Goal: Transaction & Acquisition: Book appointment/travel/reservation

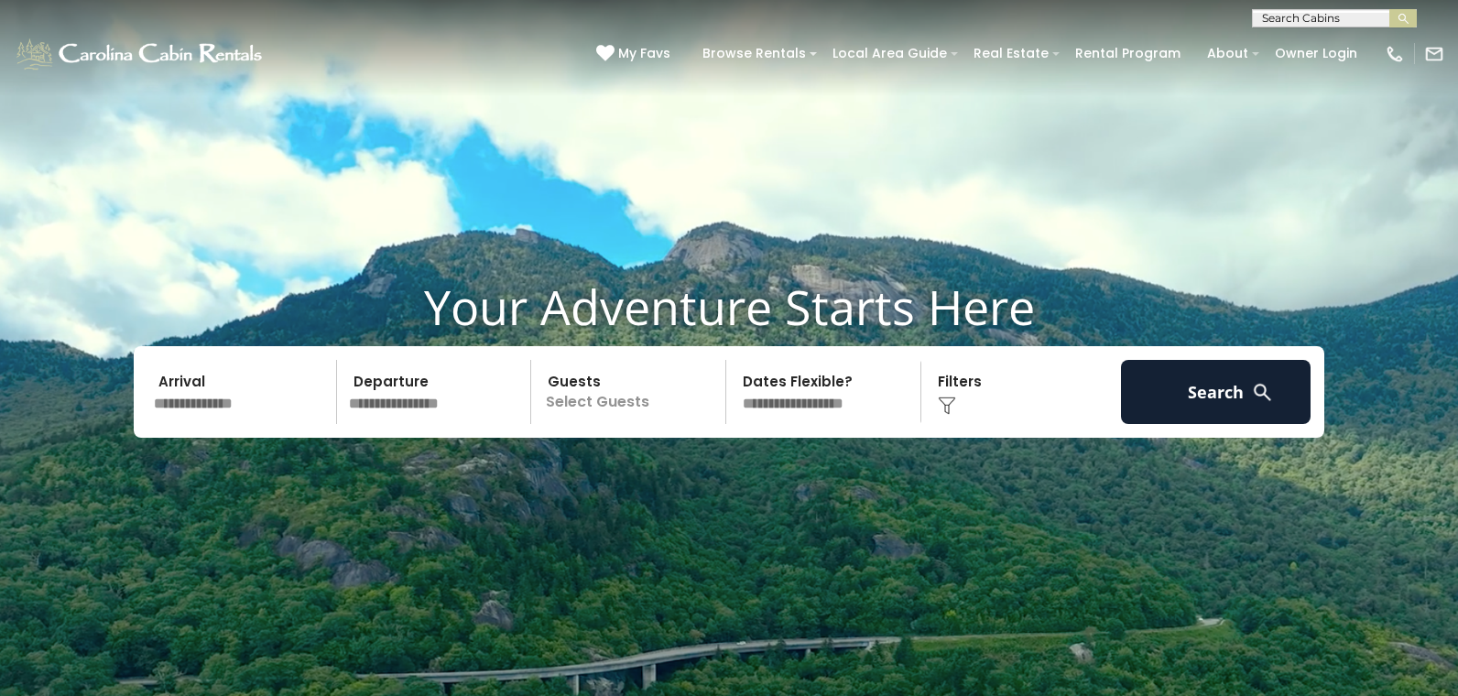
click at [273, 396] on input "text" at bounding box center [242, 392] width 190 height 64
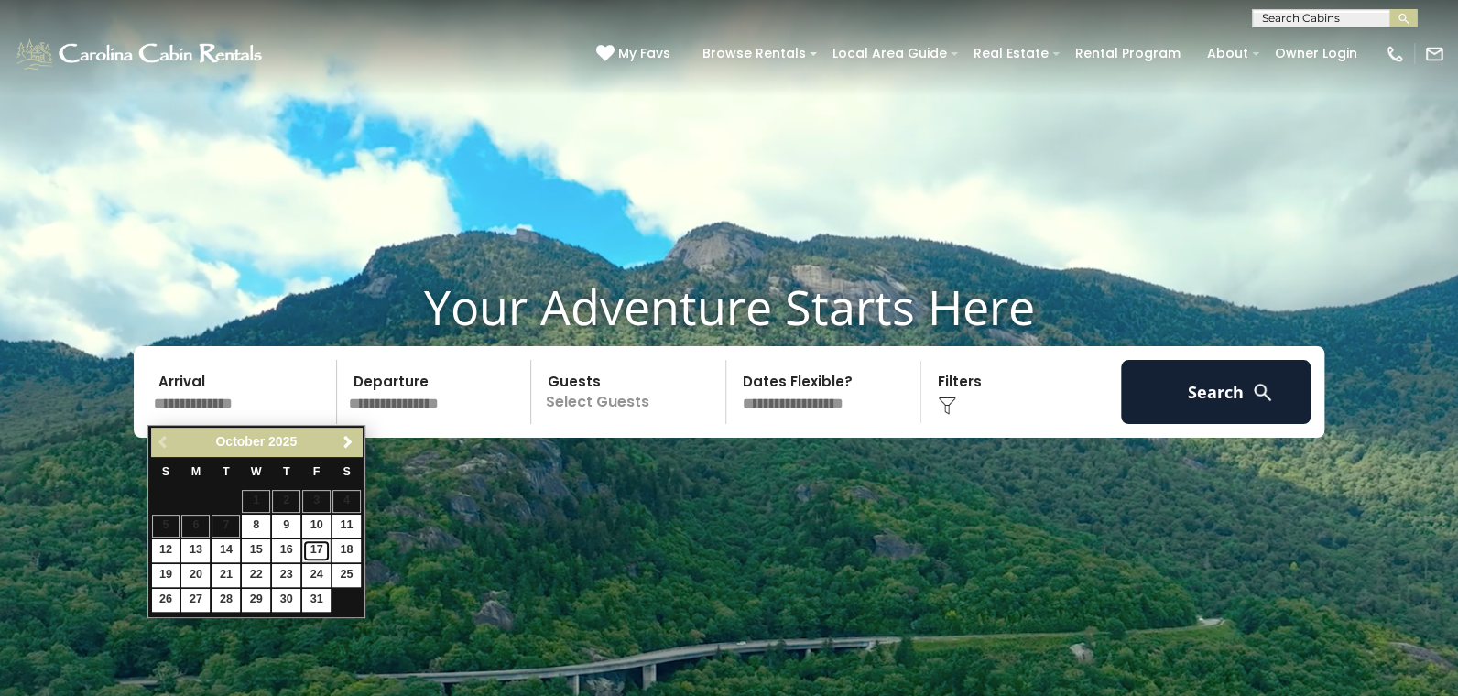
click at [313, 548] on link "17" at bounding box center [316, 550] width 28 height 23
type input "********"
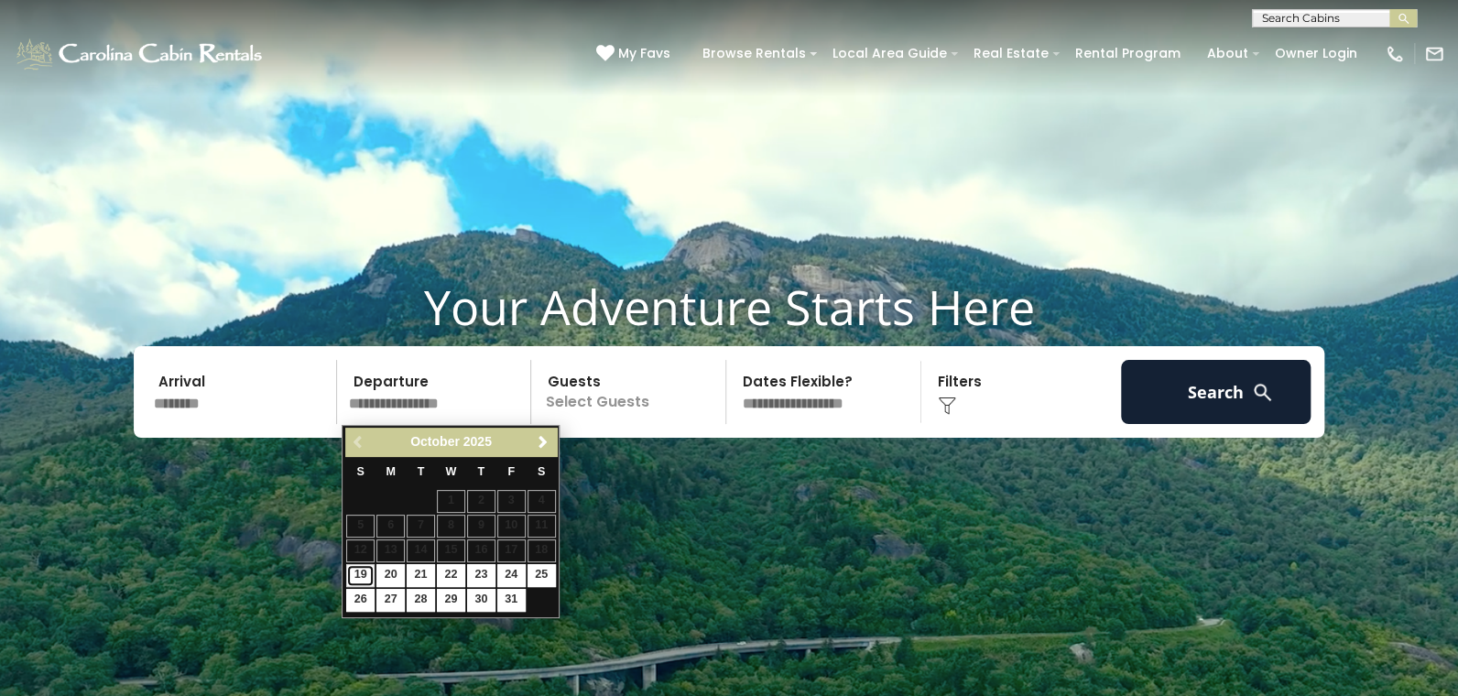
click at [353, 569] on link "19" at bounding box center [360, 575] width 28 height 23
type input "********"
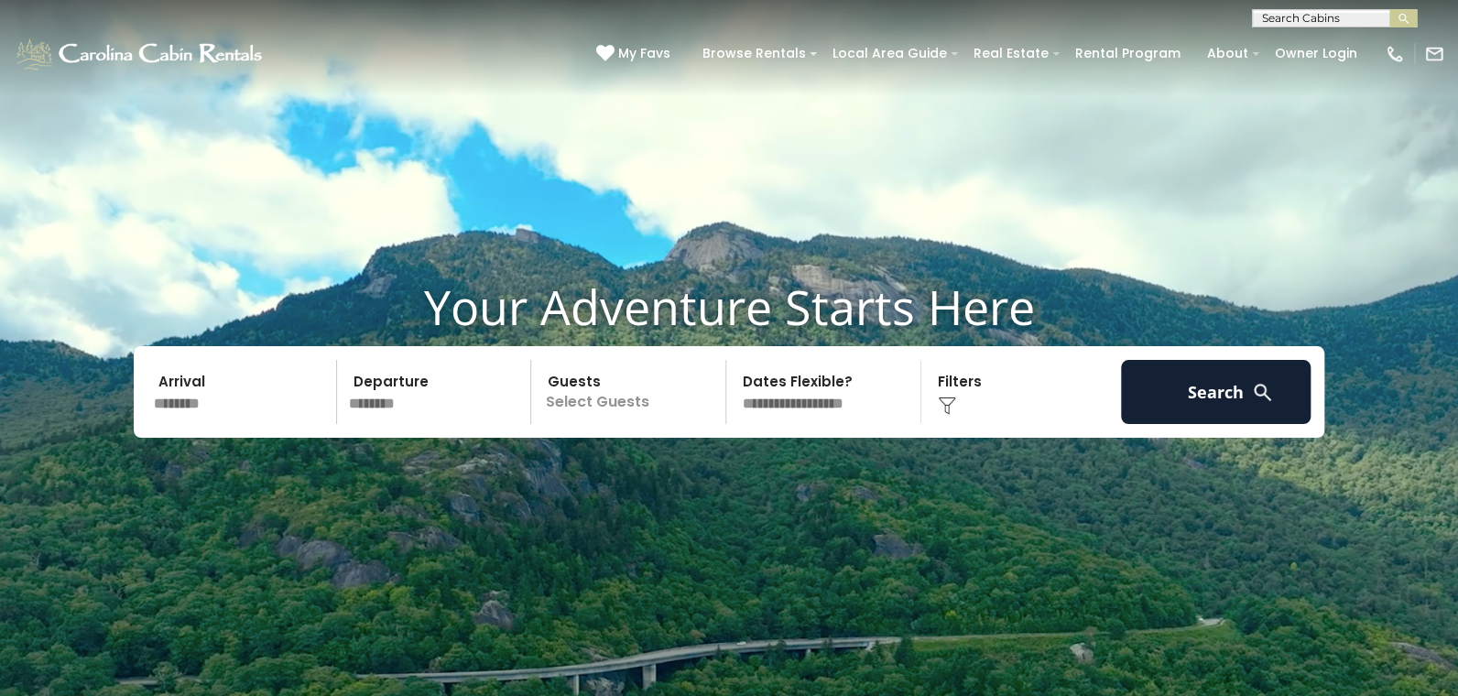
click at [585, 408] on p "Select Guests" at bounding box center [631, 392] width 189 height 64
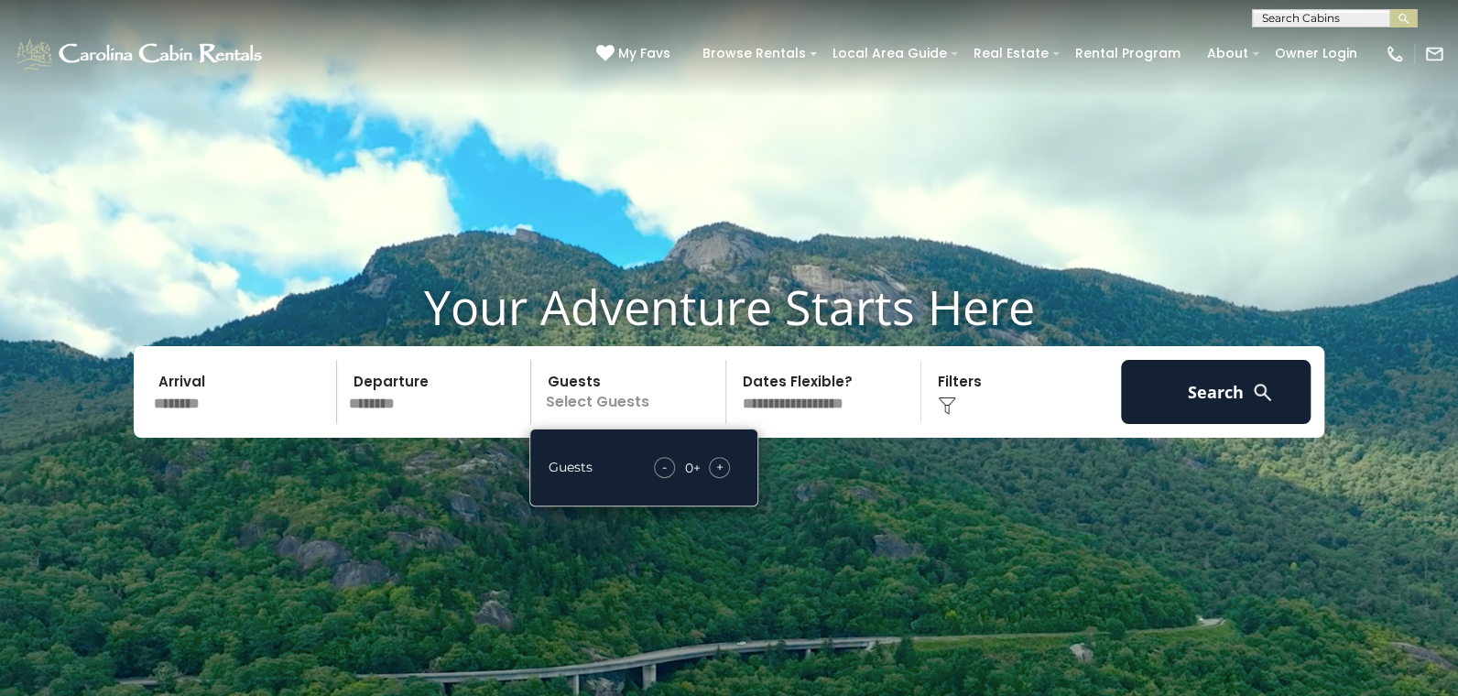
click at [719, 468] on span "+" at bounding box center [719, 467] width 7 height 18
drag, startPoint x: 719, startPoint y: 468, endPoint x: 684, endPoint y: 396, distance: 80.3
click at [684, 396] on p "2+" at bounding box center [631, 392] width 189 height 64
click at [880, 408] on select "**********" at bounding box center [826, 392] width 189 height 64
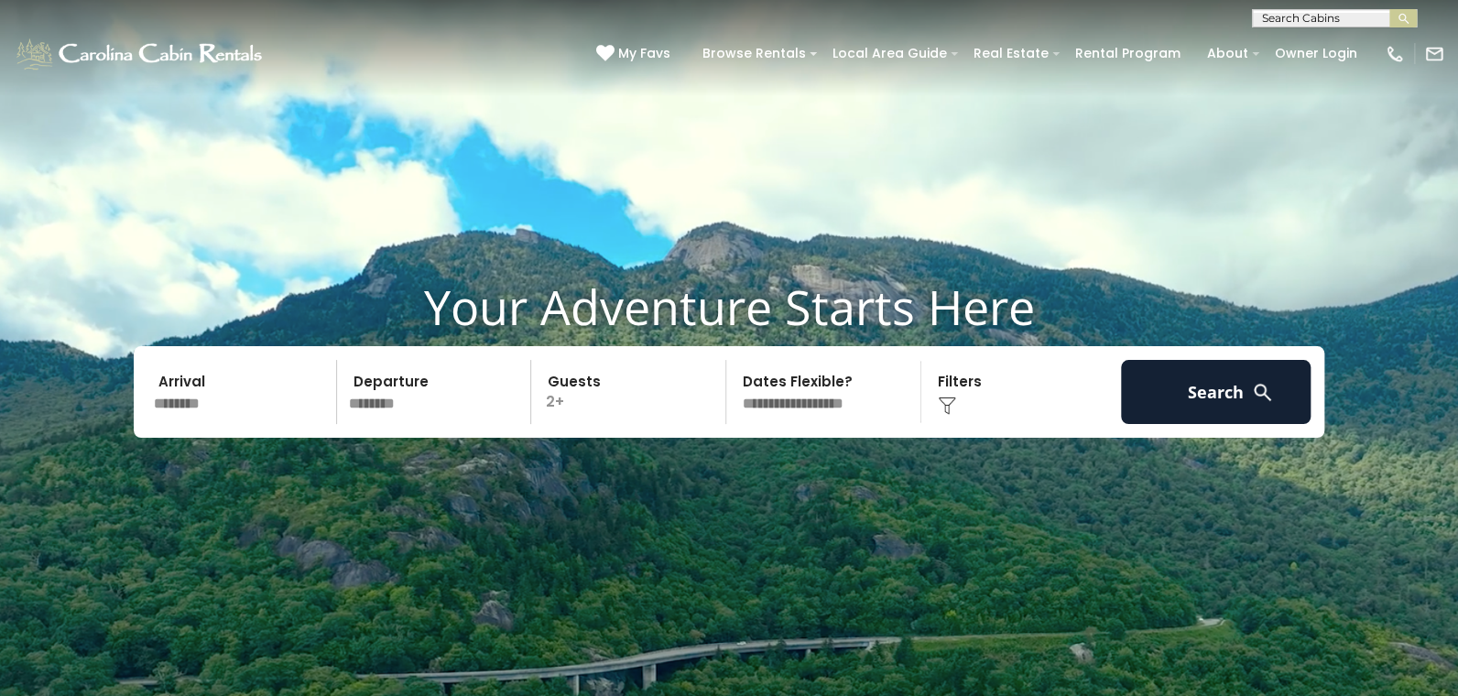
click at [881, 406] on select "**********" at bounding box center [826, 392] width 189 height 64
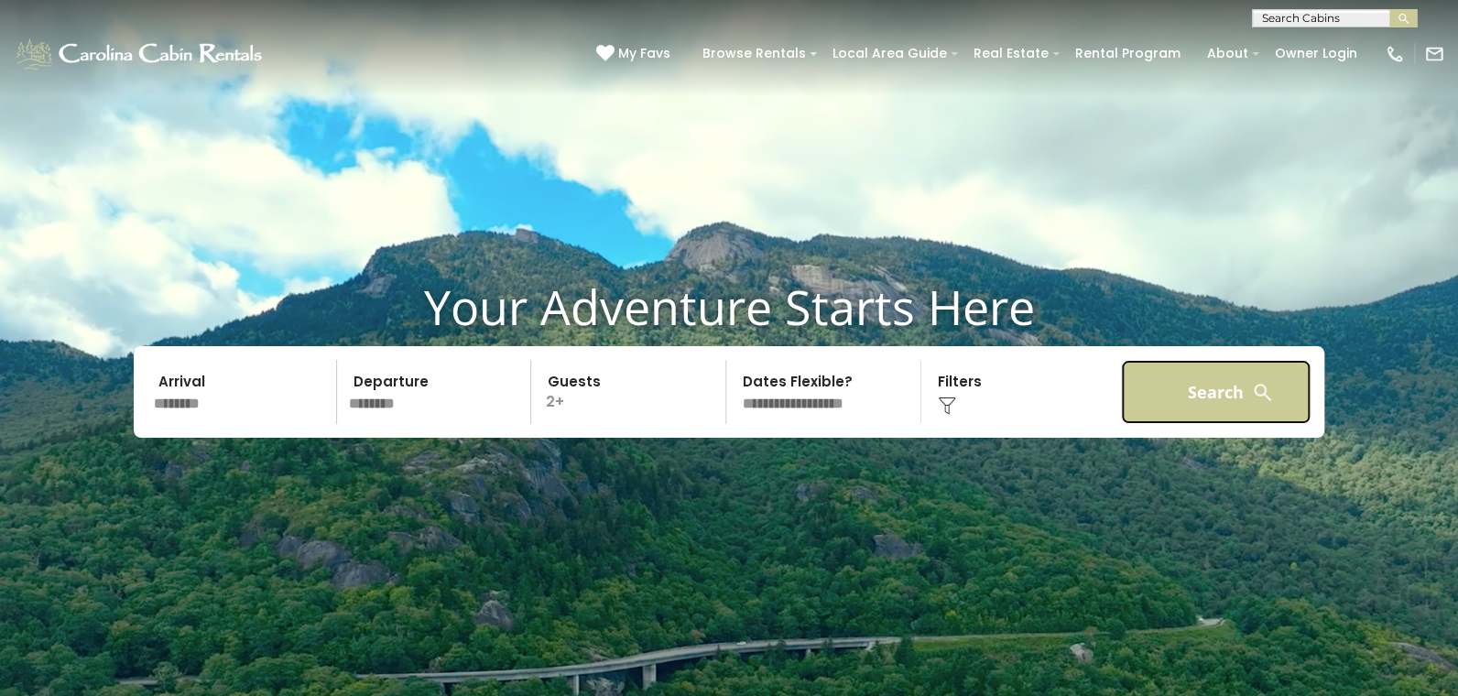
click at [1215, 398] on button "Search" at bounding box center [1216, 392] width 190 height 64
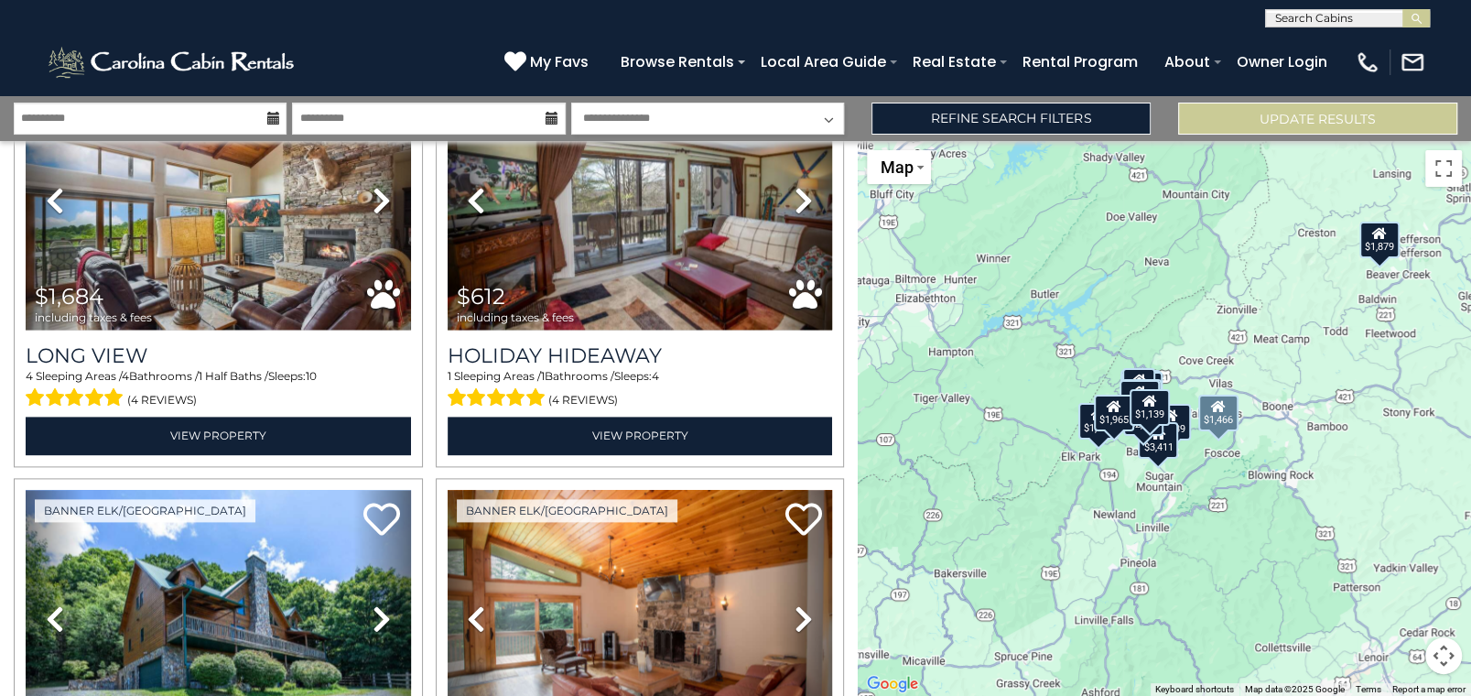
scroll to position [1784, 0]
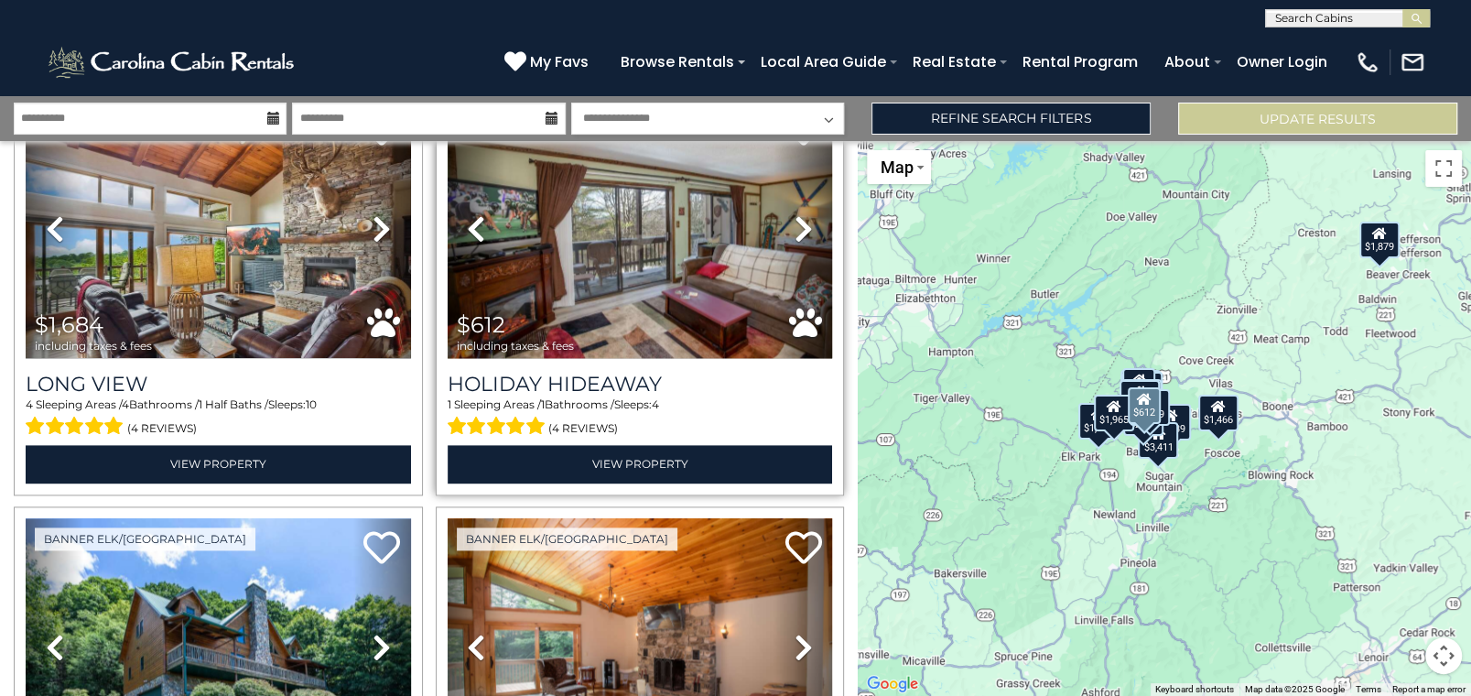
click at [589, 307] on span "$612 including taxes & fees" at bounding box center [520, 333] width 145 height 52
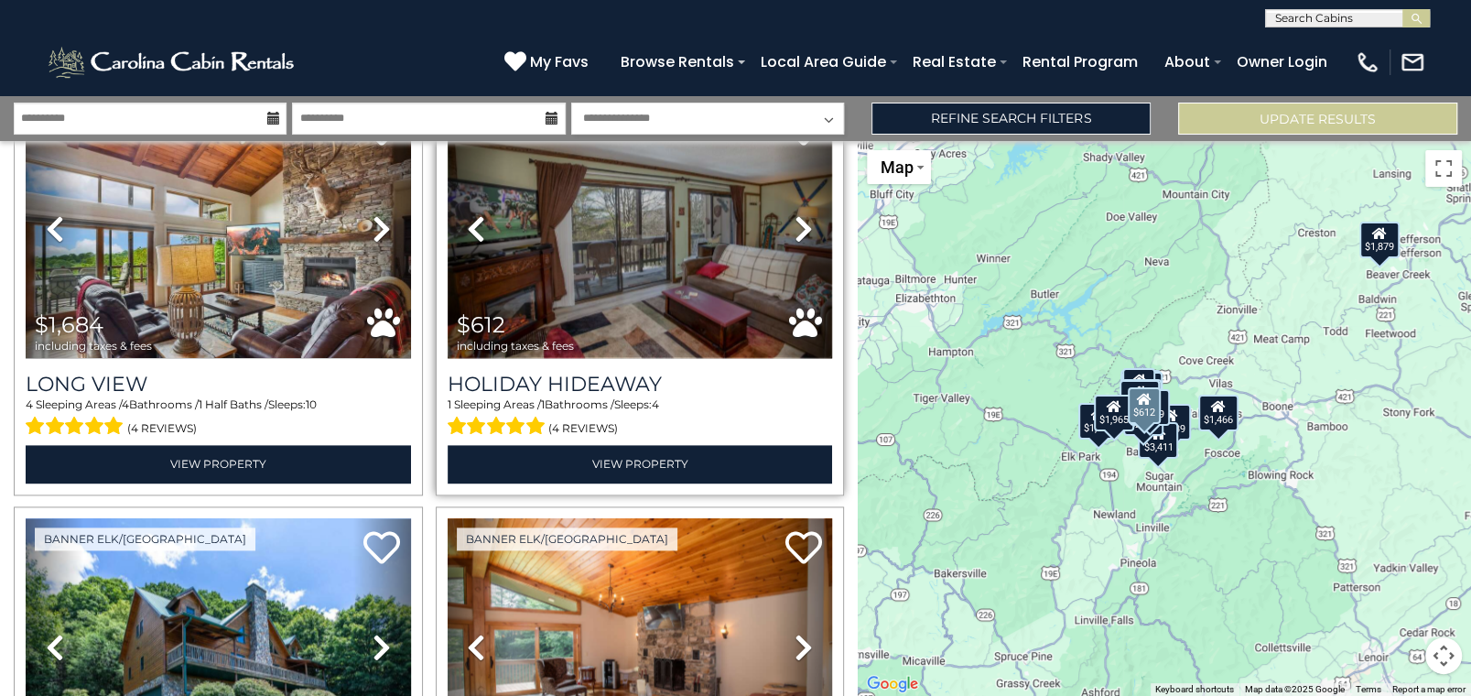
click at [605, 265] on img at bounding box center [640, 229] width 385 height 258
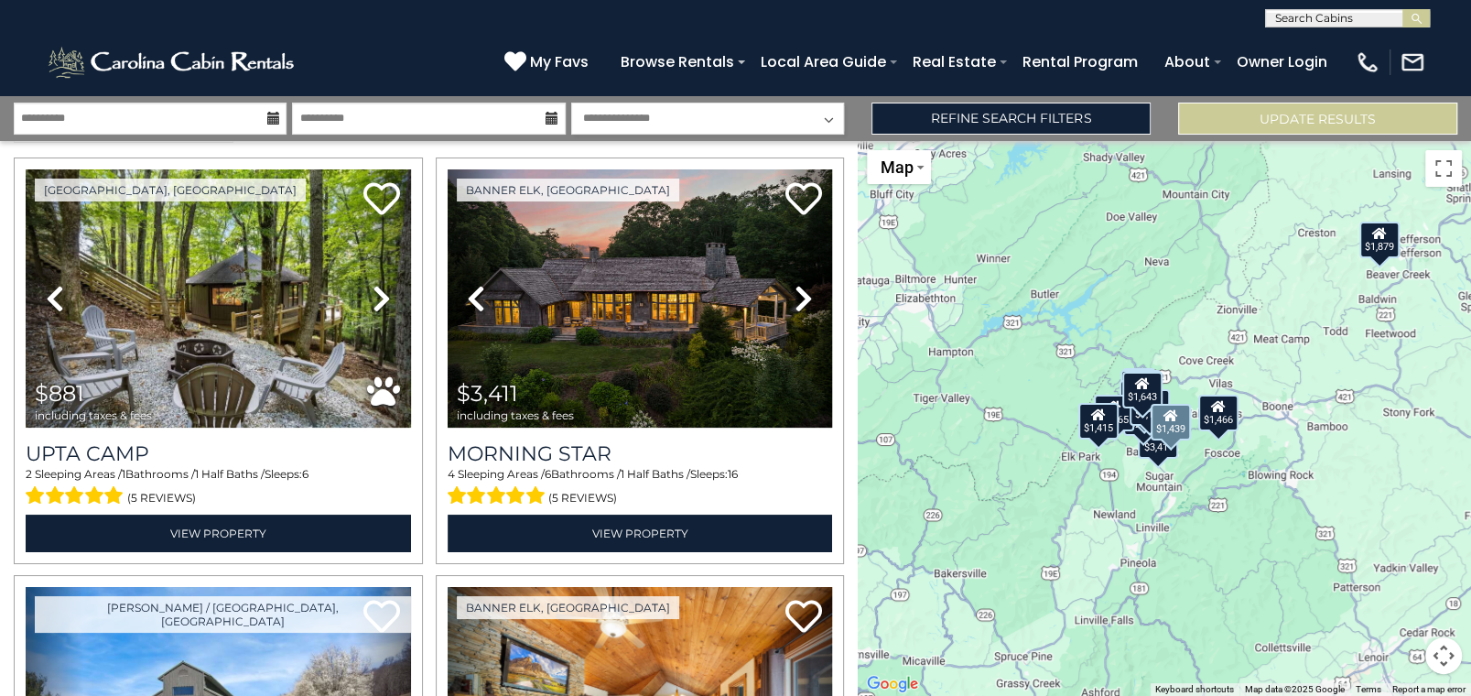
scroll to position [0, 0]
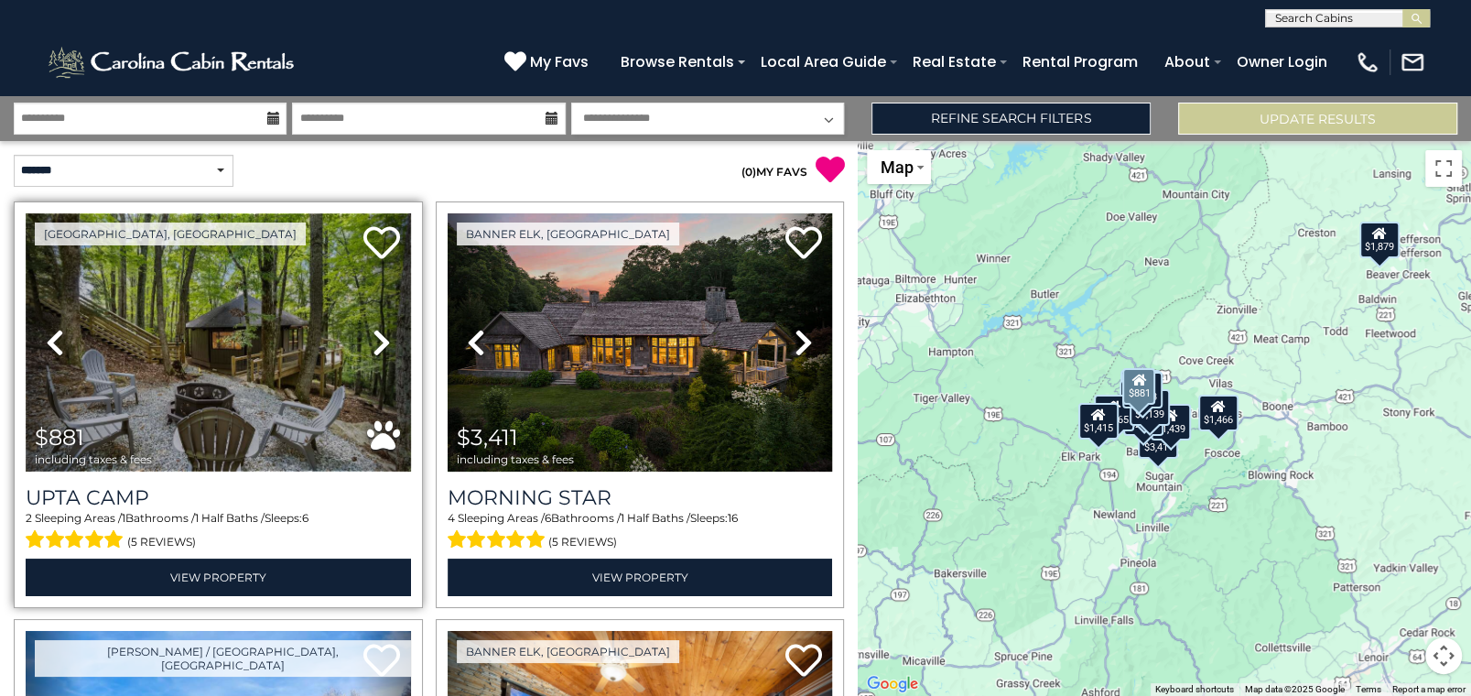
click at [159, 348] on img at bounding box center [218, 342] width 385 height 258
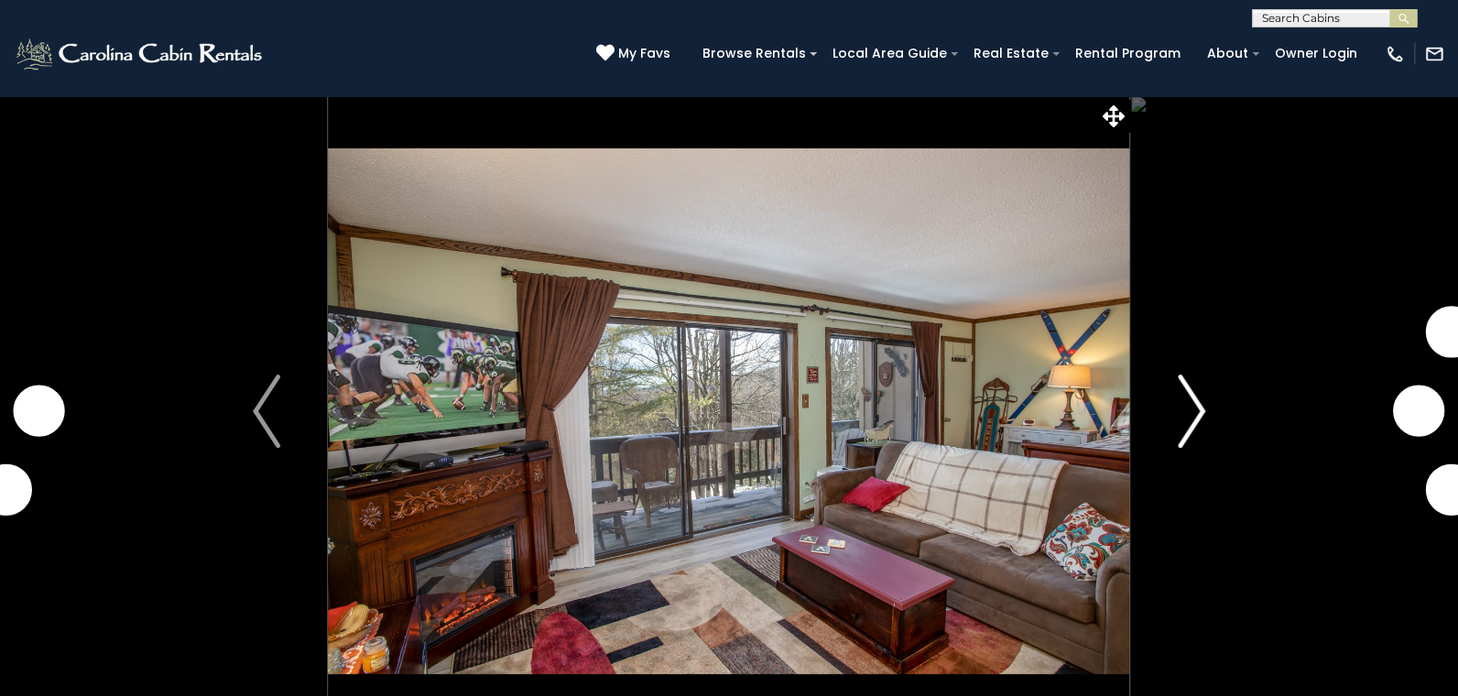
click at [1205, 407] on button "Next" at bounding box center [1191, 411] width 123 height 632
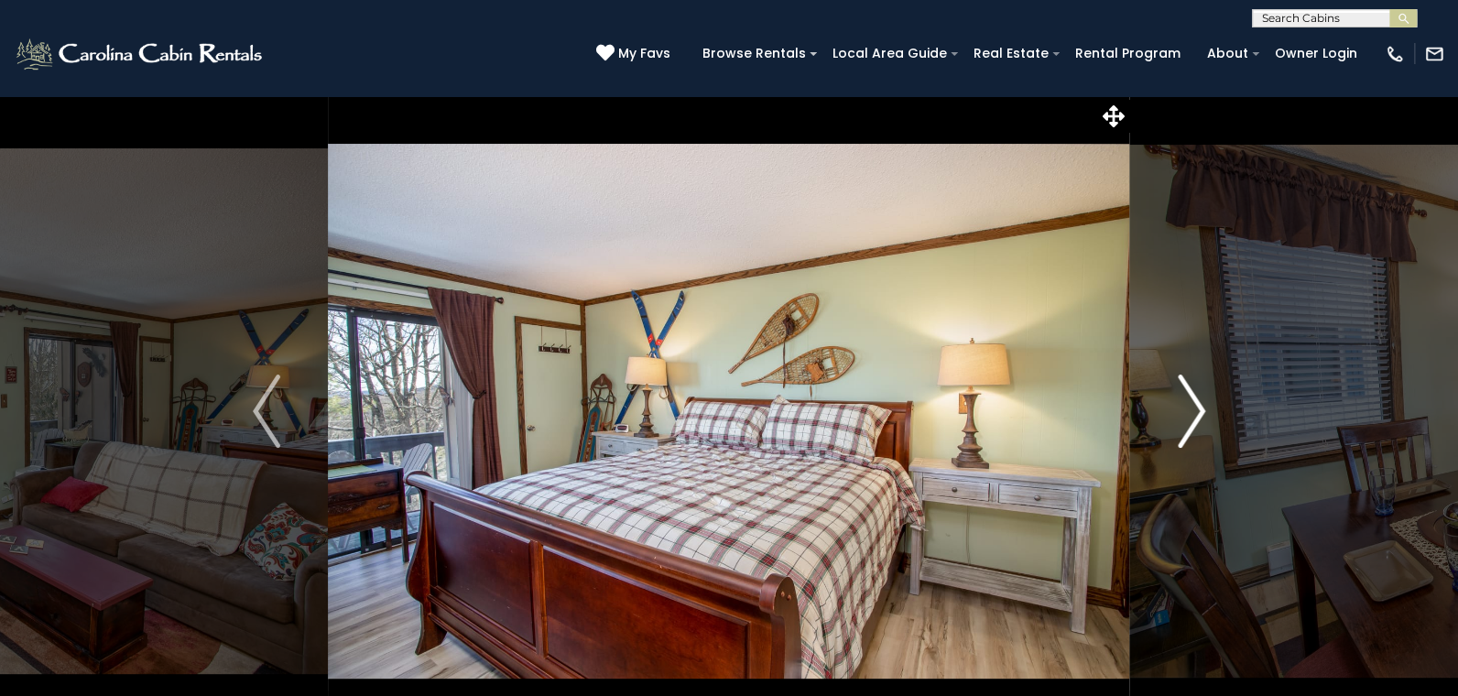
click at [1194, 412] on img "Next" at bounding box center [1190, 410] width 27 height 73
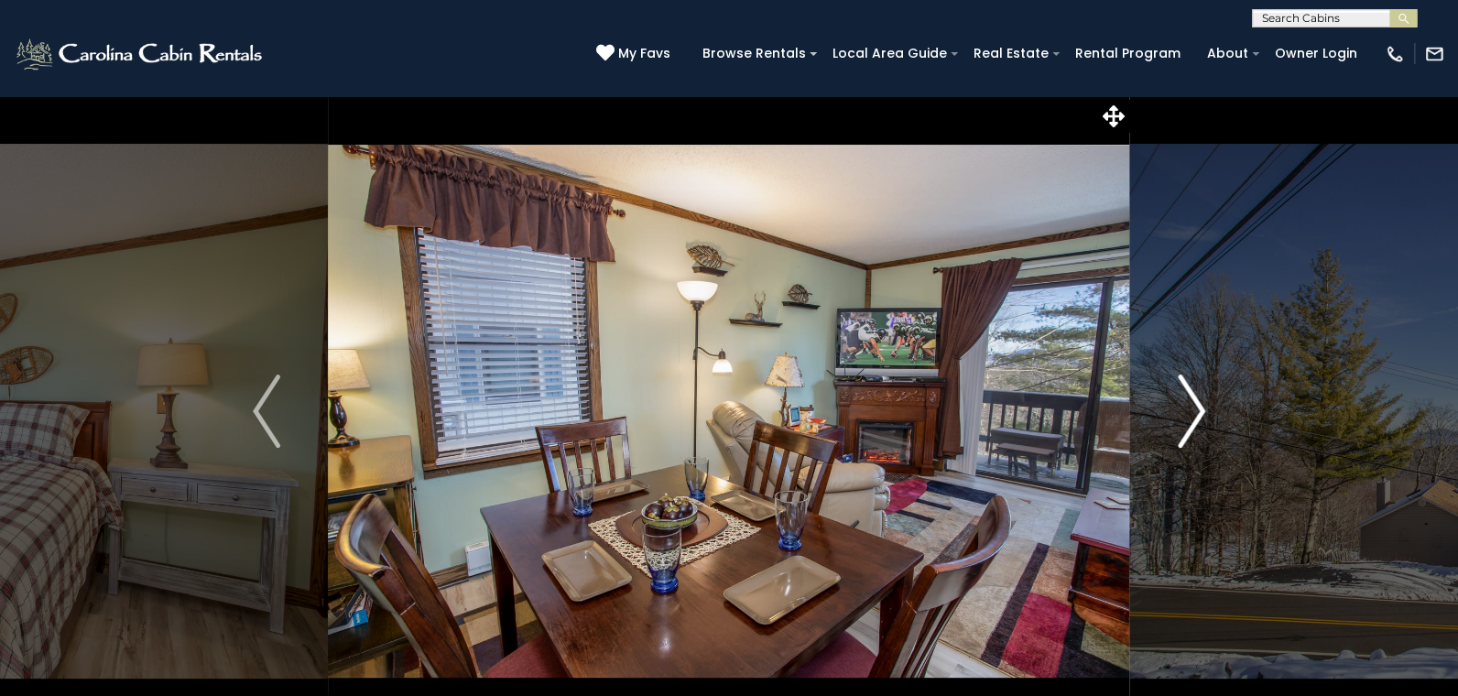
click at [1194, 412] on img "Next" at bounding box center [1190, 410] width 27 height 73
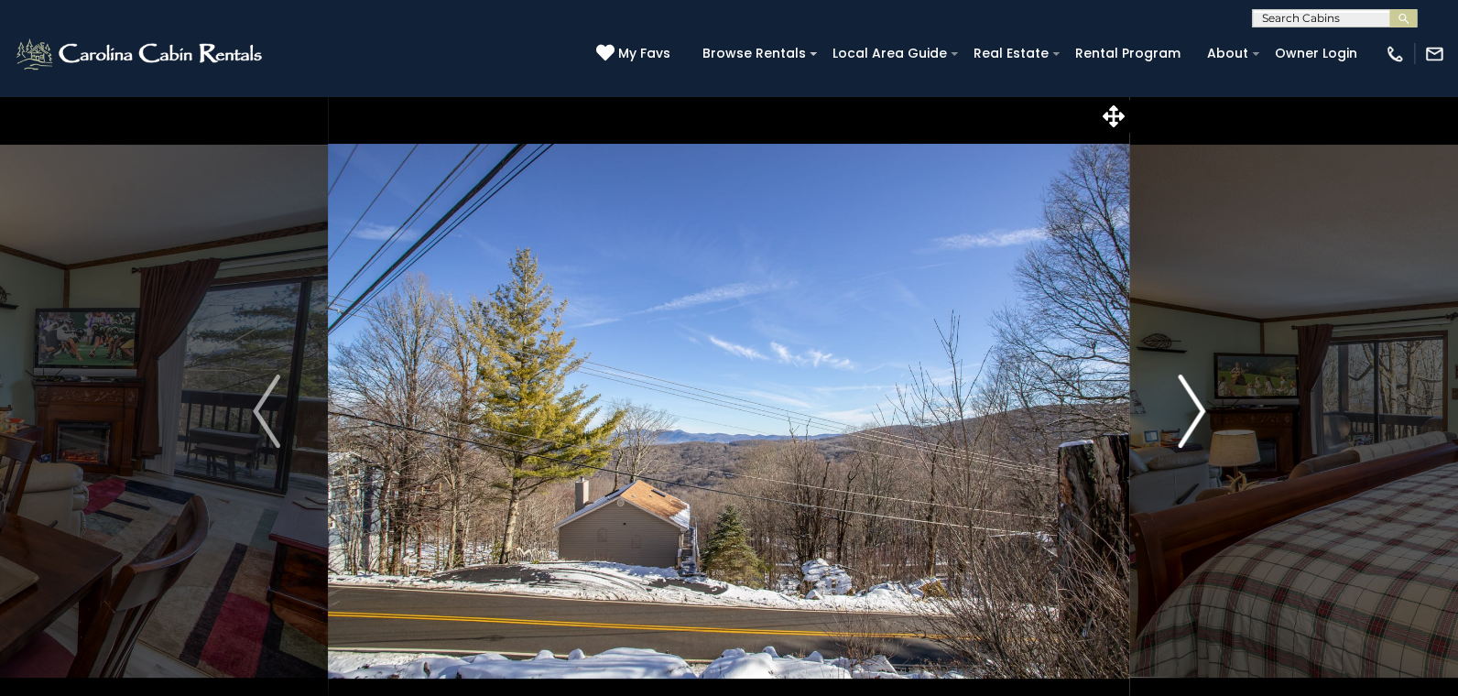
click at [1194, 412] on img "Next" at bounding box center [1190, 410] width 27 height 73
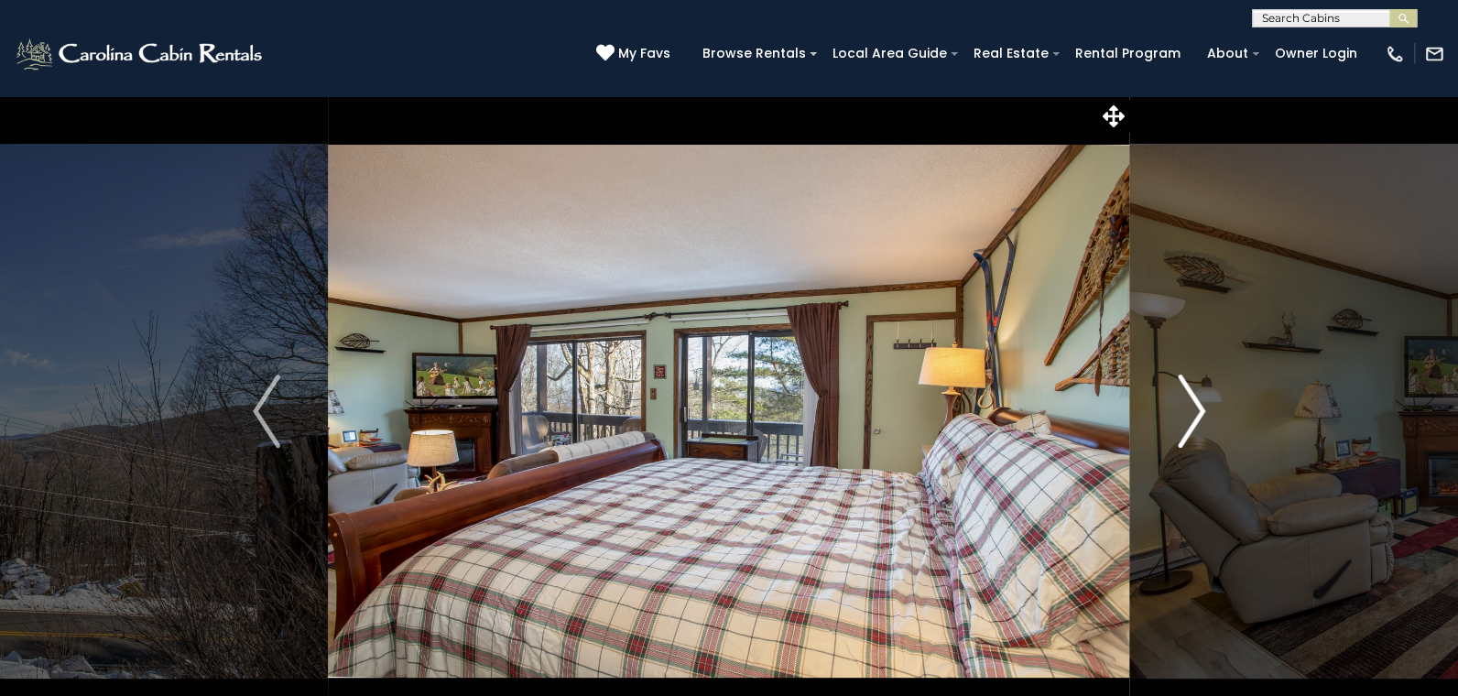
click at [1194, 412] on img "Next" at bounding box center [1190, 410] width 27 height 73
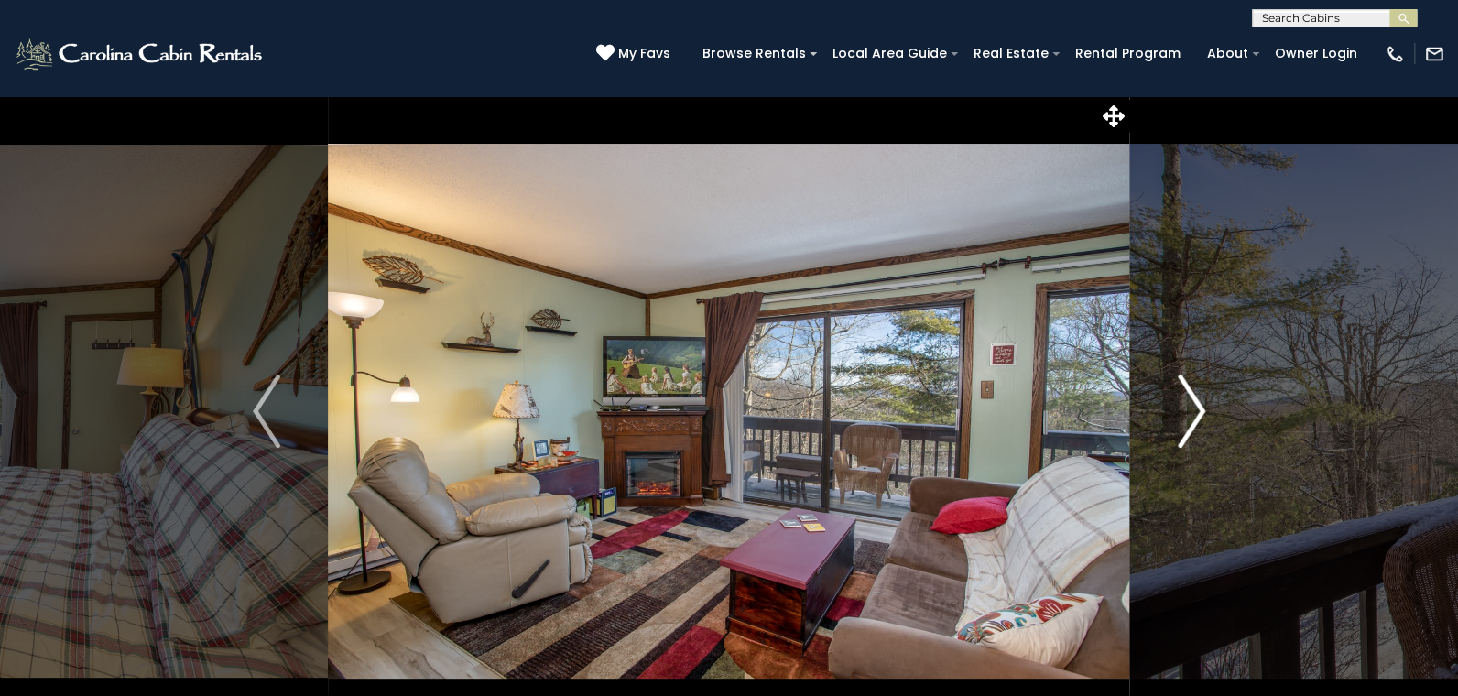
click at [1194, 412] on img "Next" at bounding box center [1190, 410] width 27 height 73
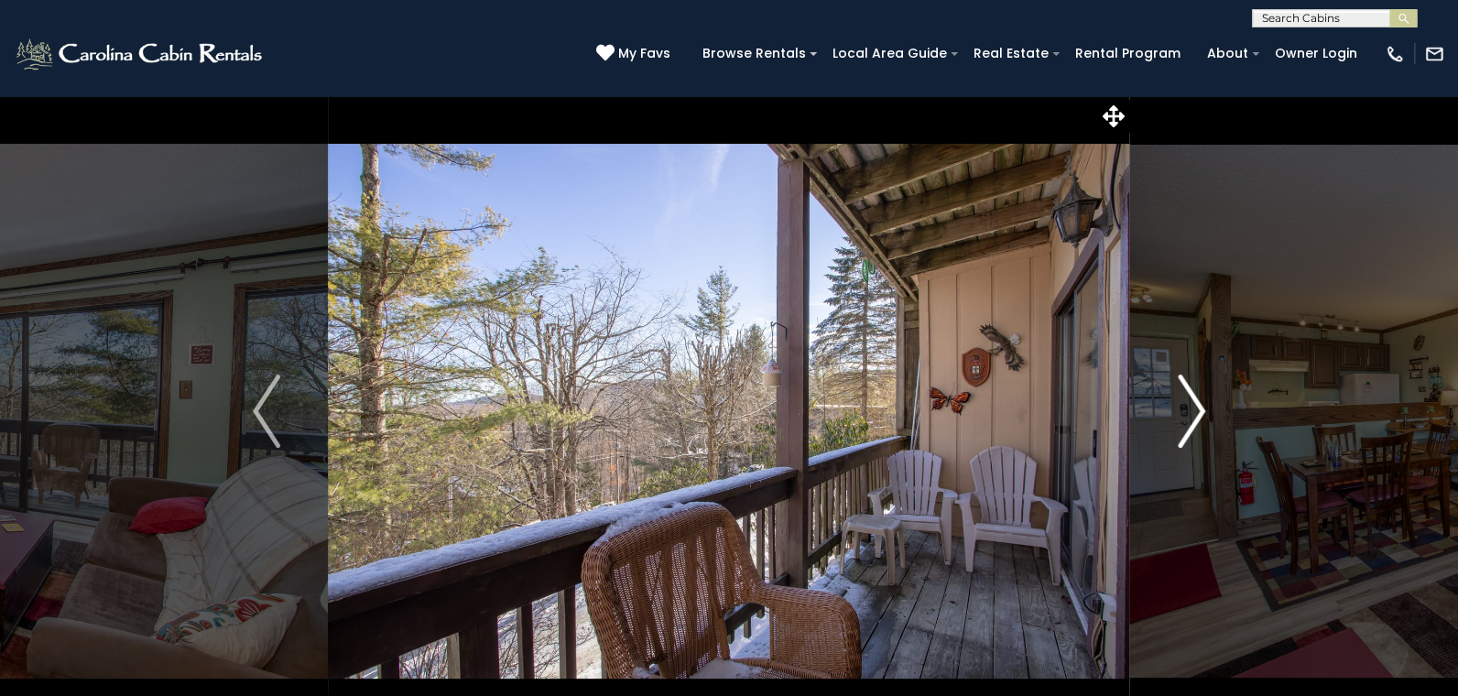
click at [1194, 412] on img "Next" at bounding box center [1190, 410] width 27 height 73
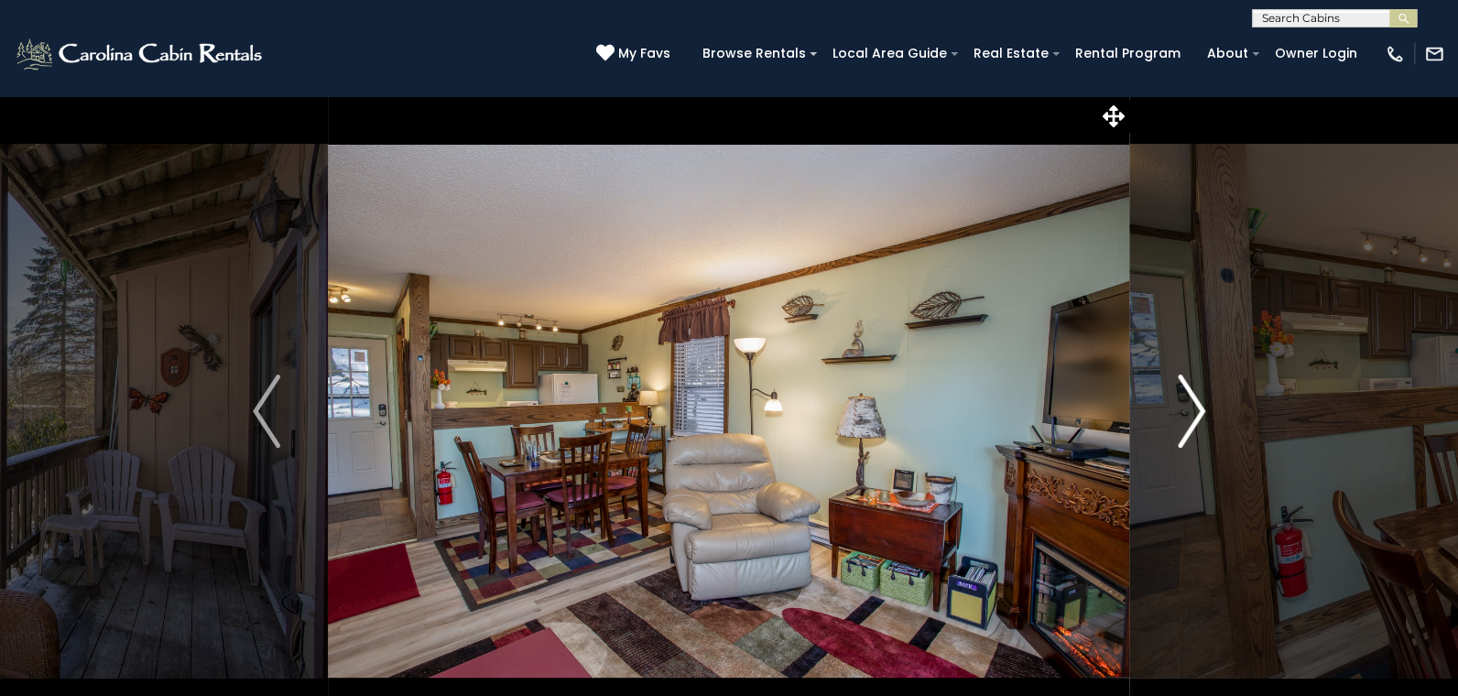
click at [1194, 412] on img "Next" at bounding box center [1190, 410] width 27 height 73
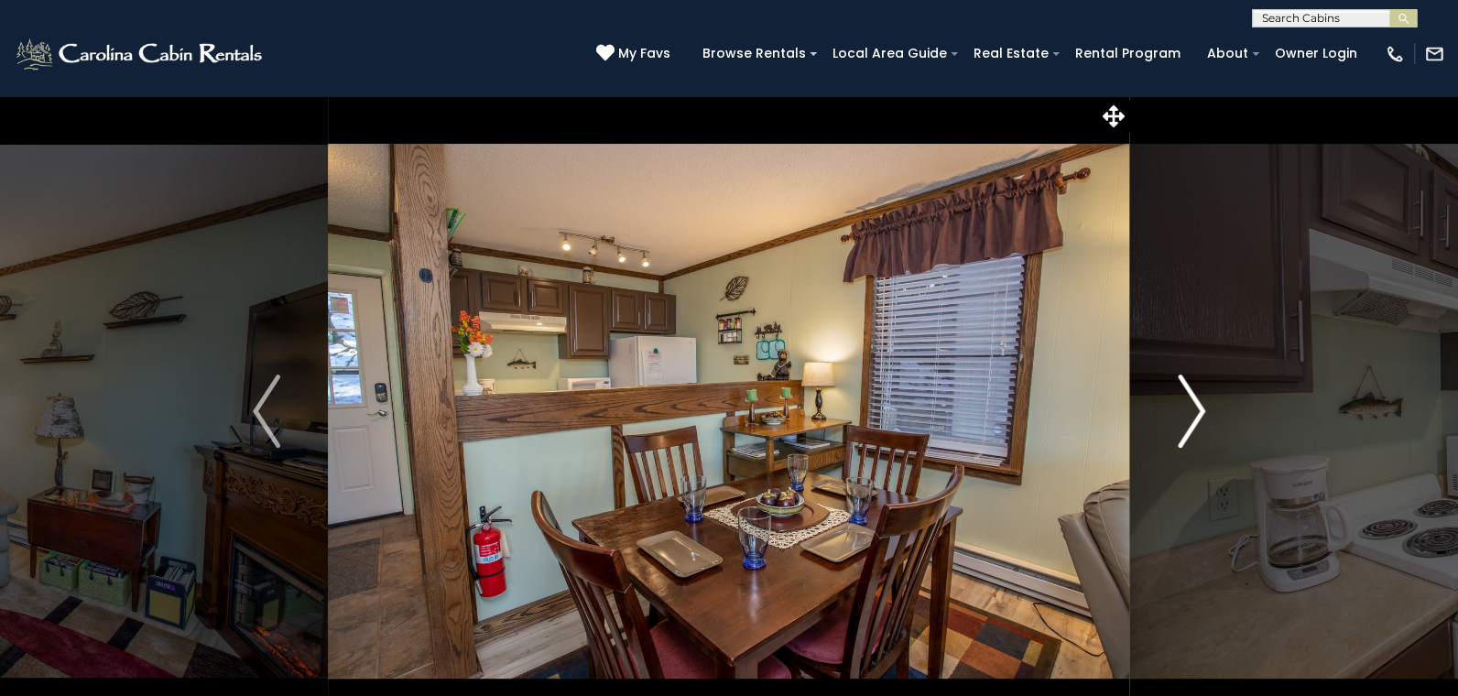
click at [1193, 412] on img "Next" at bounding box center [1190, 410] width 27 height 73
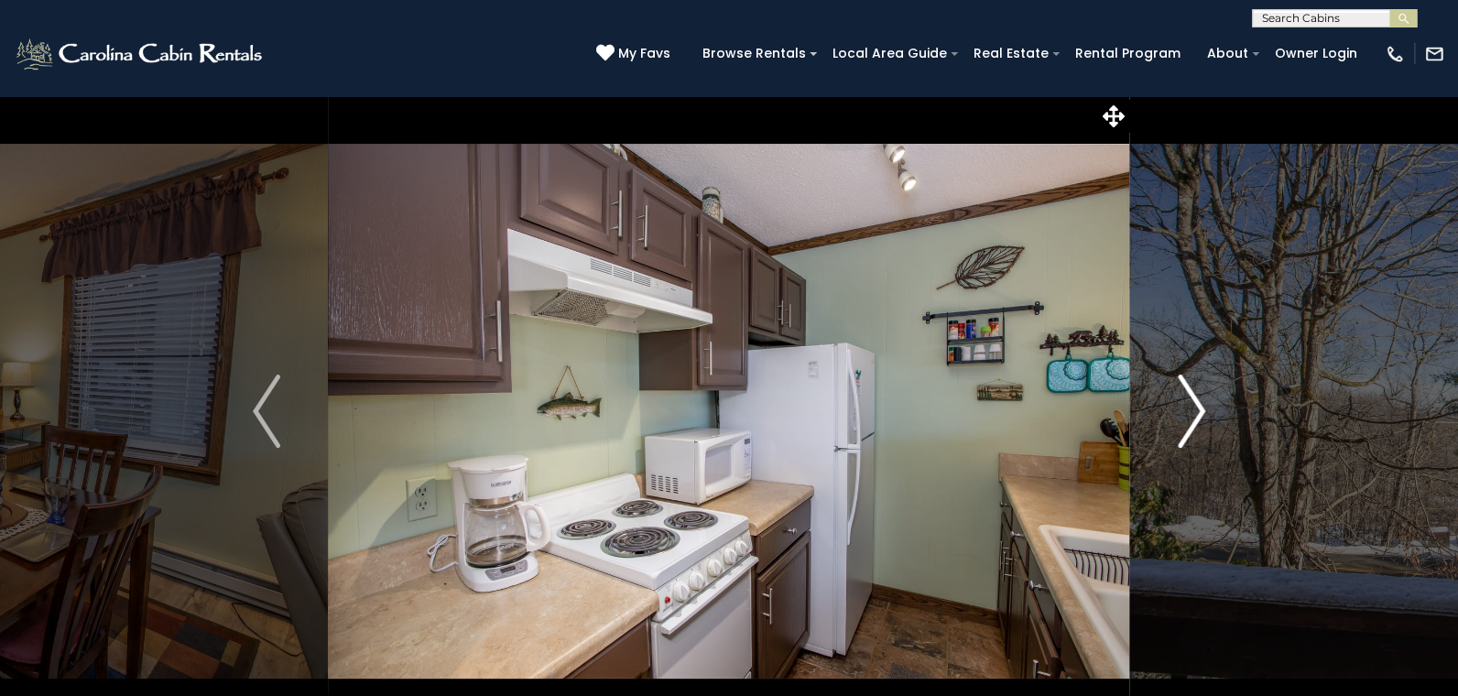
click at [1193, 412] on img "Next" at bounding box center [1190, 410] width 27 height 73
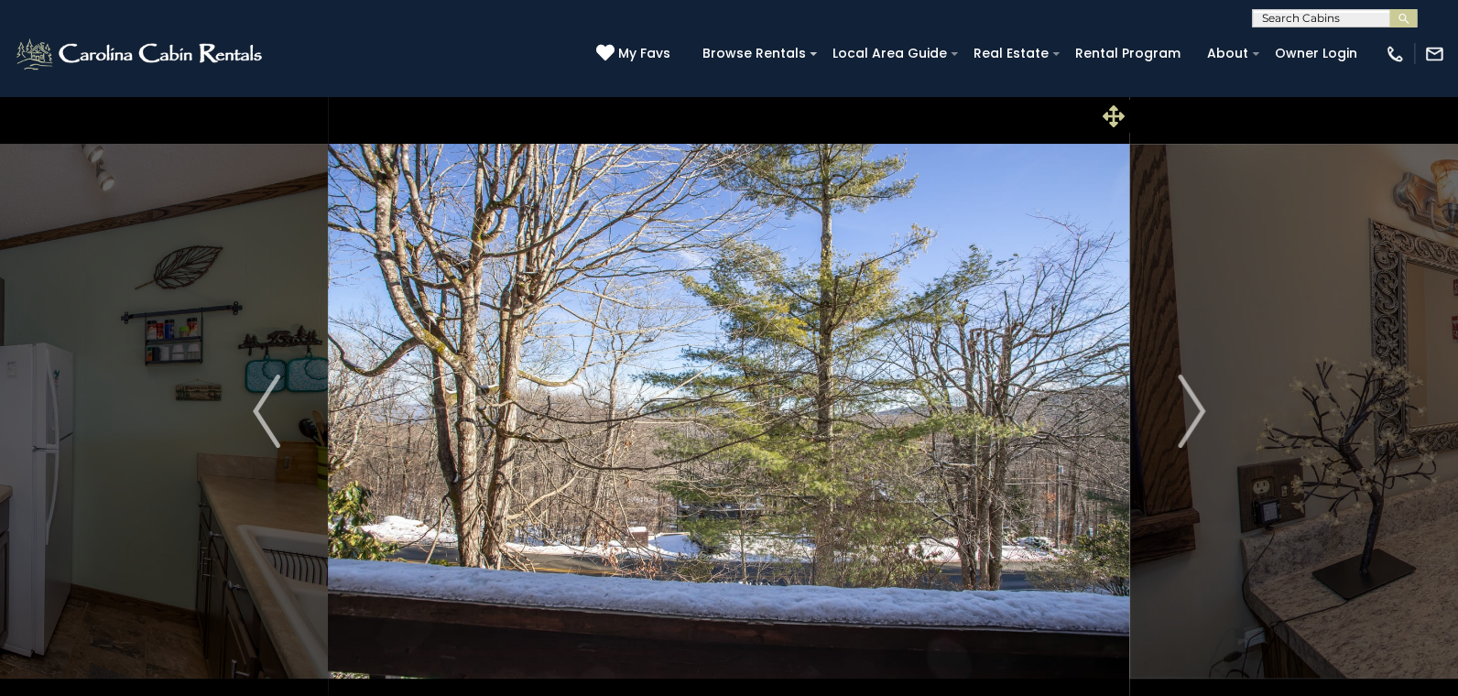
click at [1109, 113] on icon at bounding box center [1113, 116] width 22 height 22
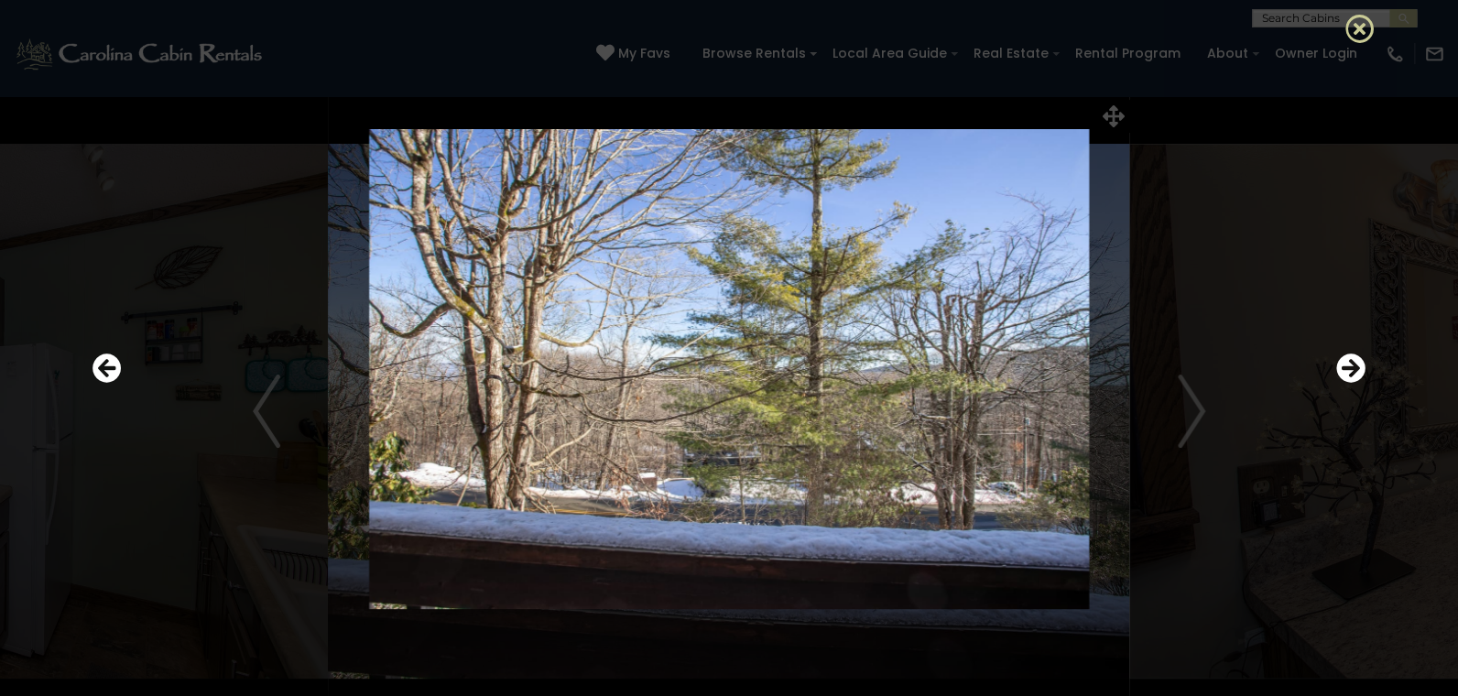
click at [1360, 20] on icon at bounding box center [1359, 28] width 29 height 29
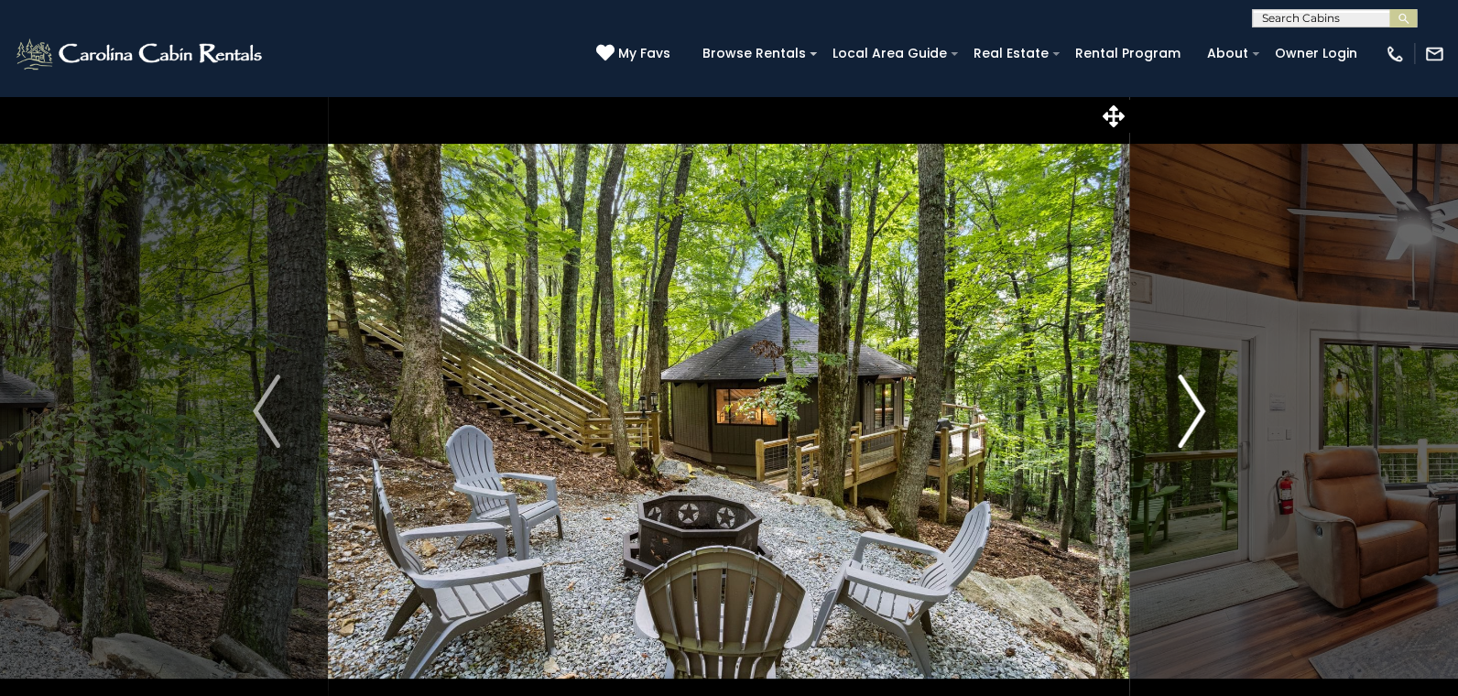
click at [1196, 411] on img "Next" at bounding box center [1190, 410] width 27 height 73
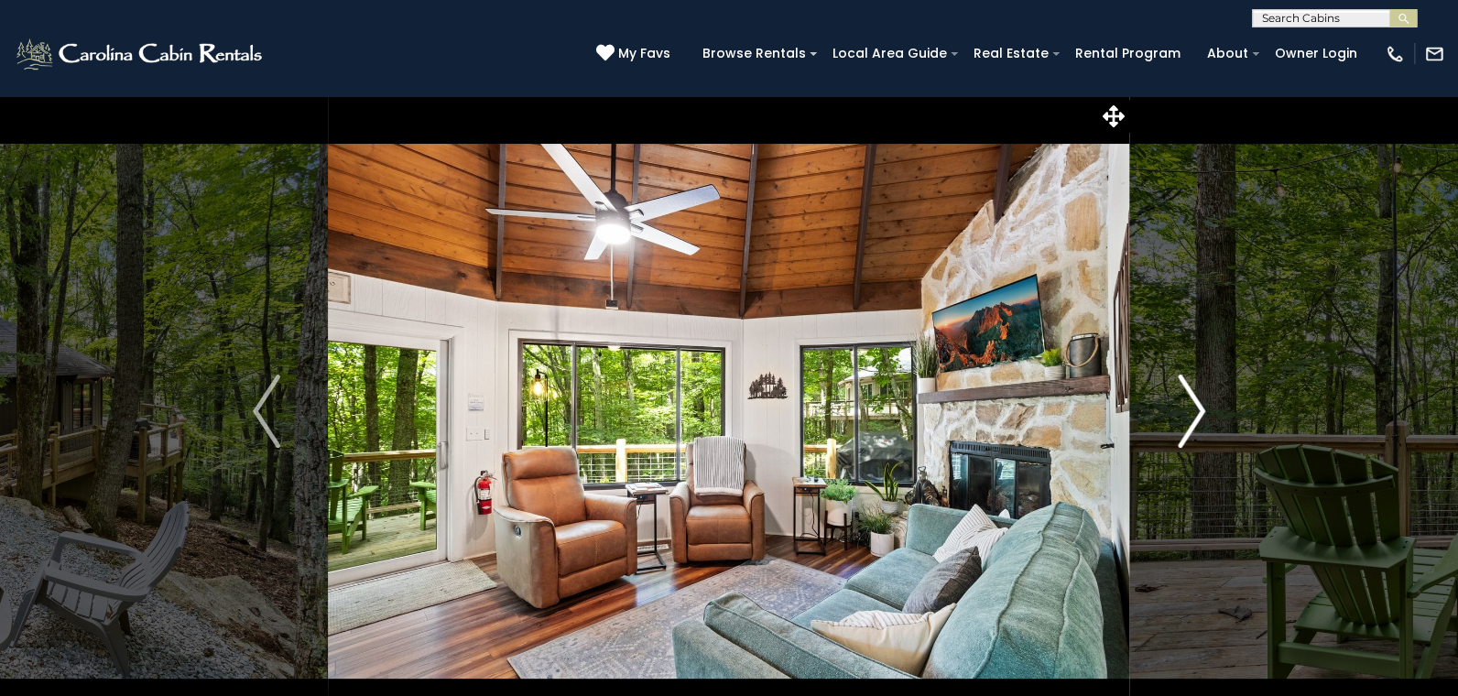
click at [1196, 411] on img "Next" at bounding box center [1190, 410] width 27 height 73
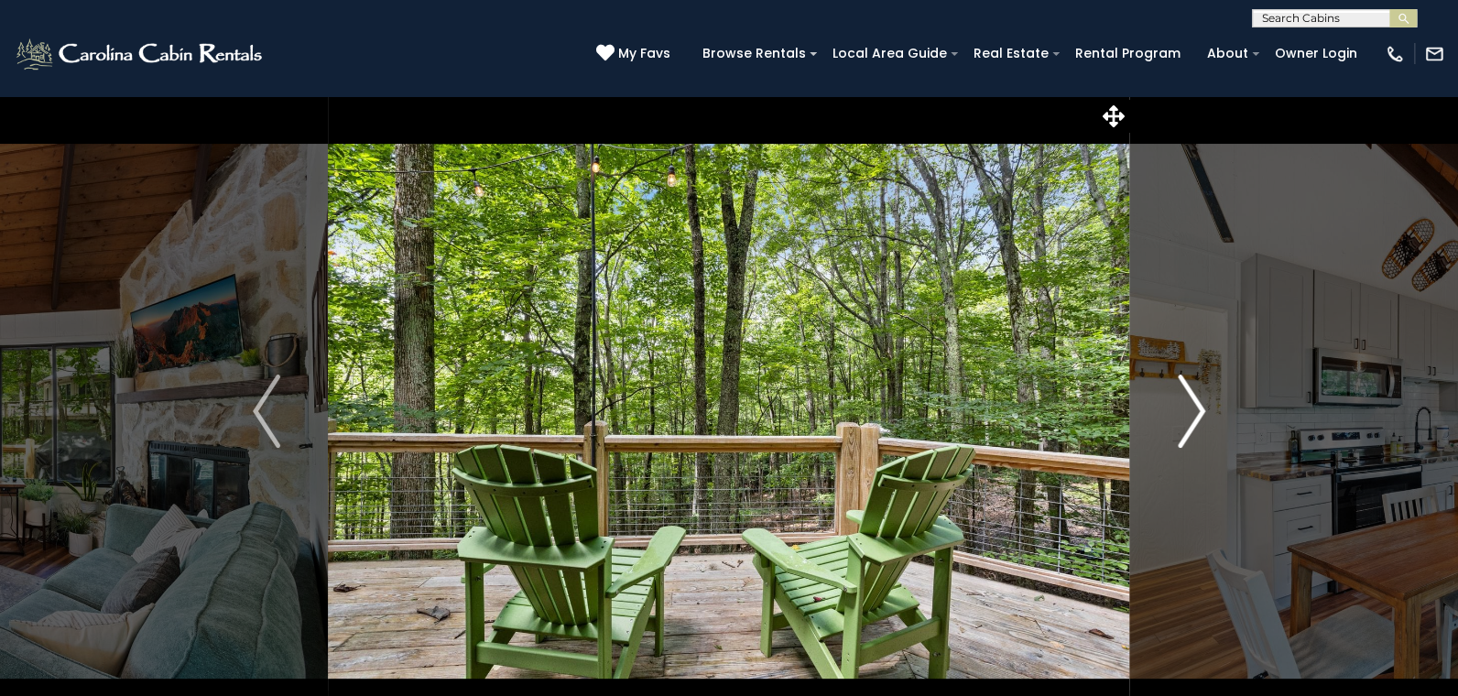
click at [1196, 411] on img "Next" at bounding box center [1190, 410] width 27 height 73
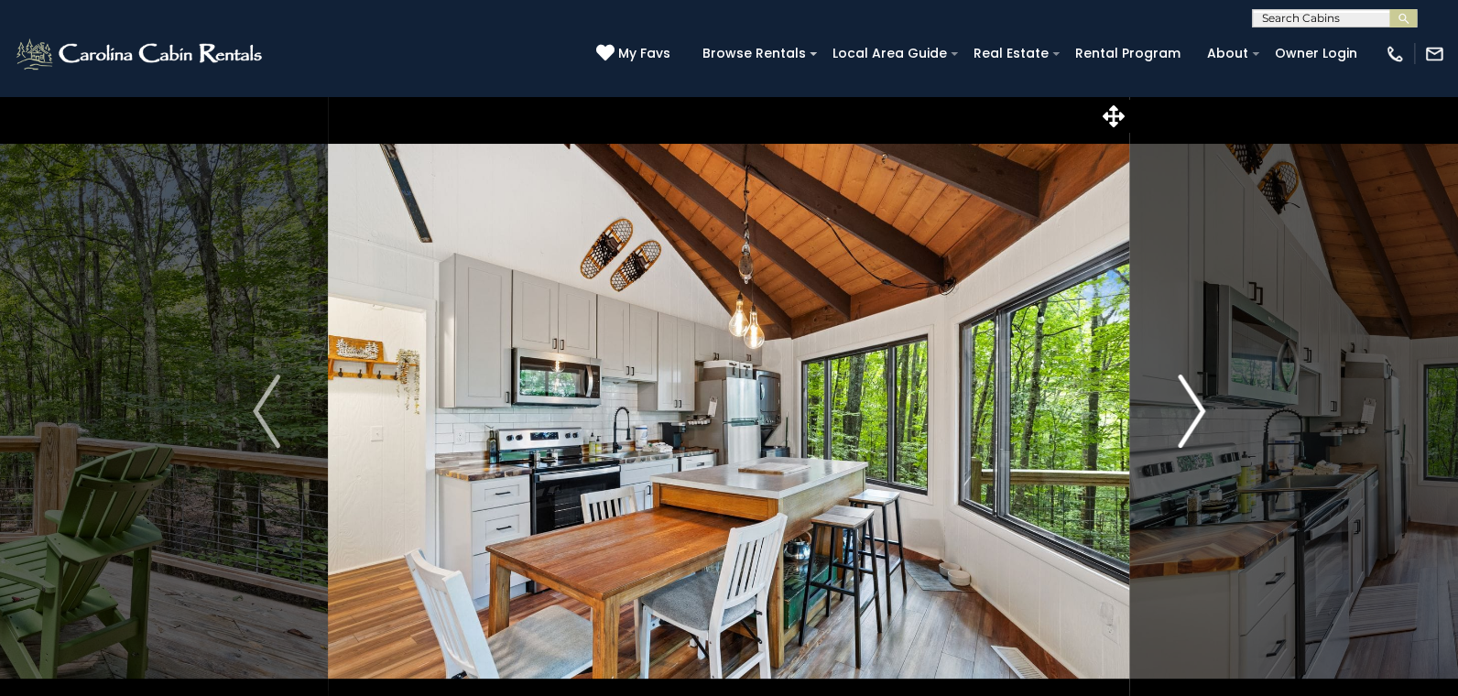
click at [1196, 411] on img "Next" at bounding box center [1190, 410] width 27 height 73
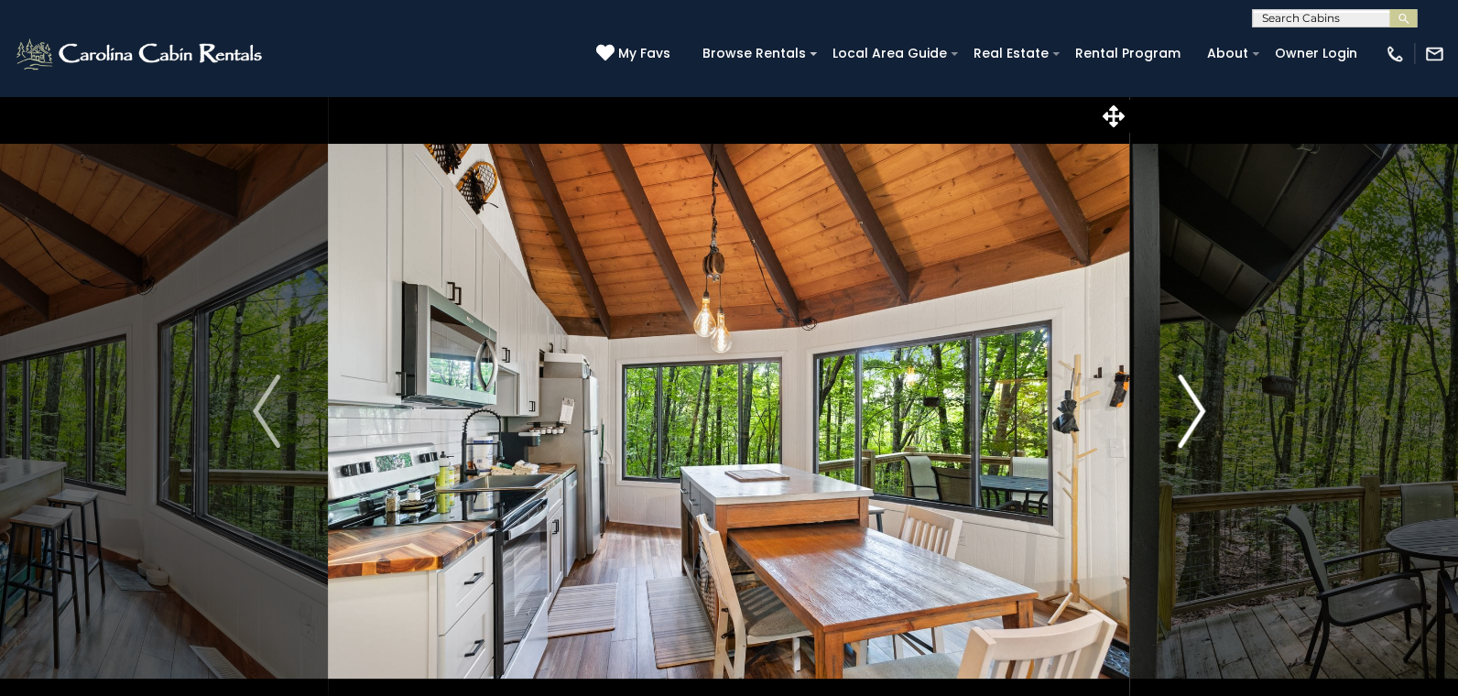
click at [1196, 411] on img "Next" at bounding box center [1190, 410] width 27 height 73
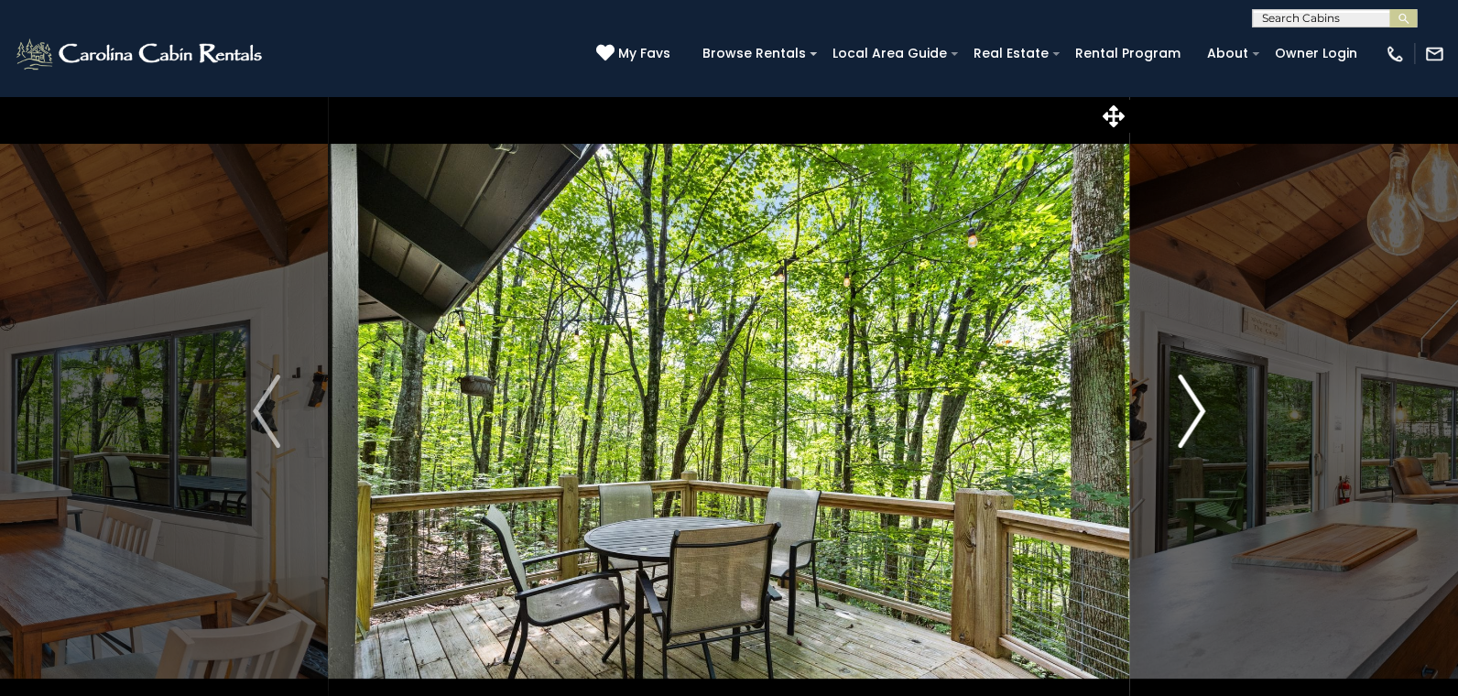
click at [1196, 411] on img "Next" at bounding box center [1190, 410] width 27 height 73
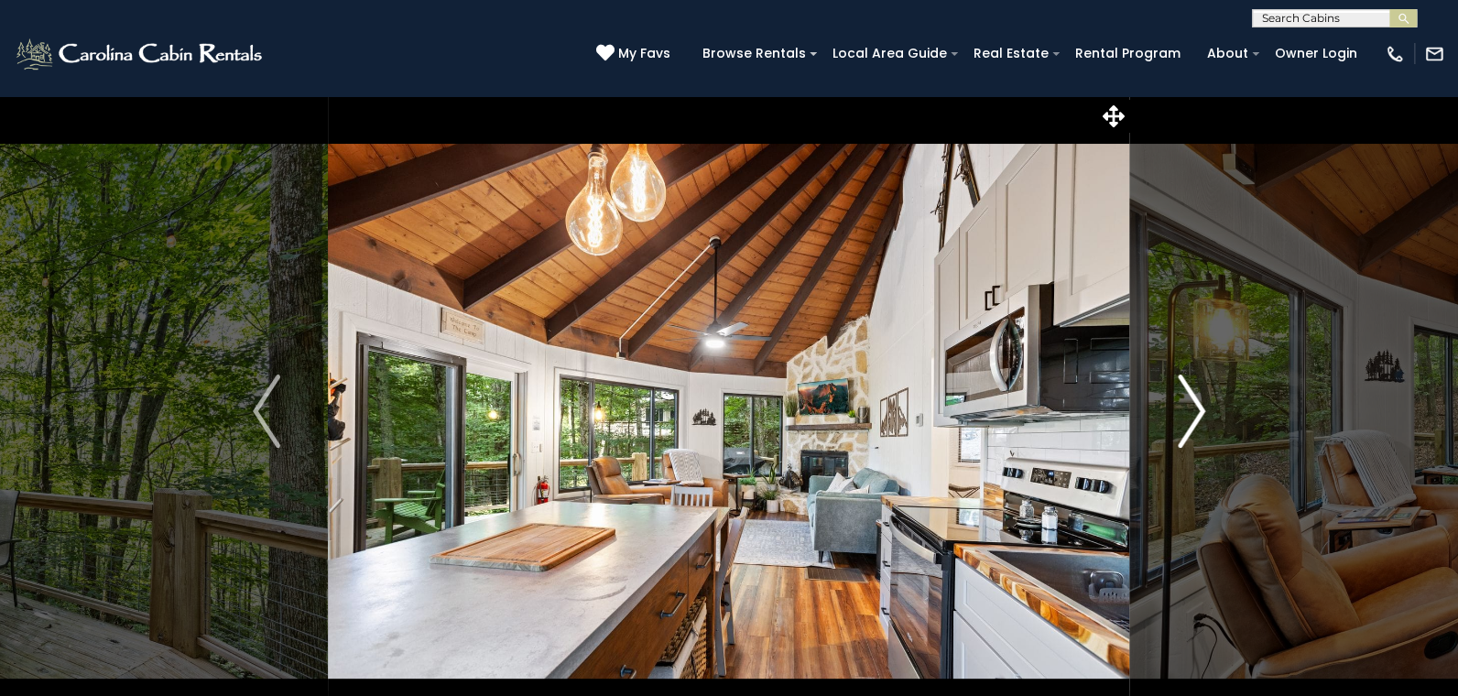
click at [1196, 411] on img "Next" at bounding box center [1190, 410] width 27 height 73
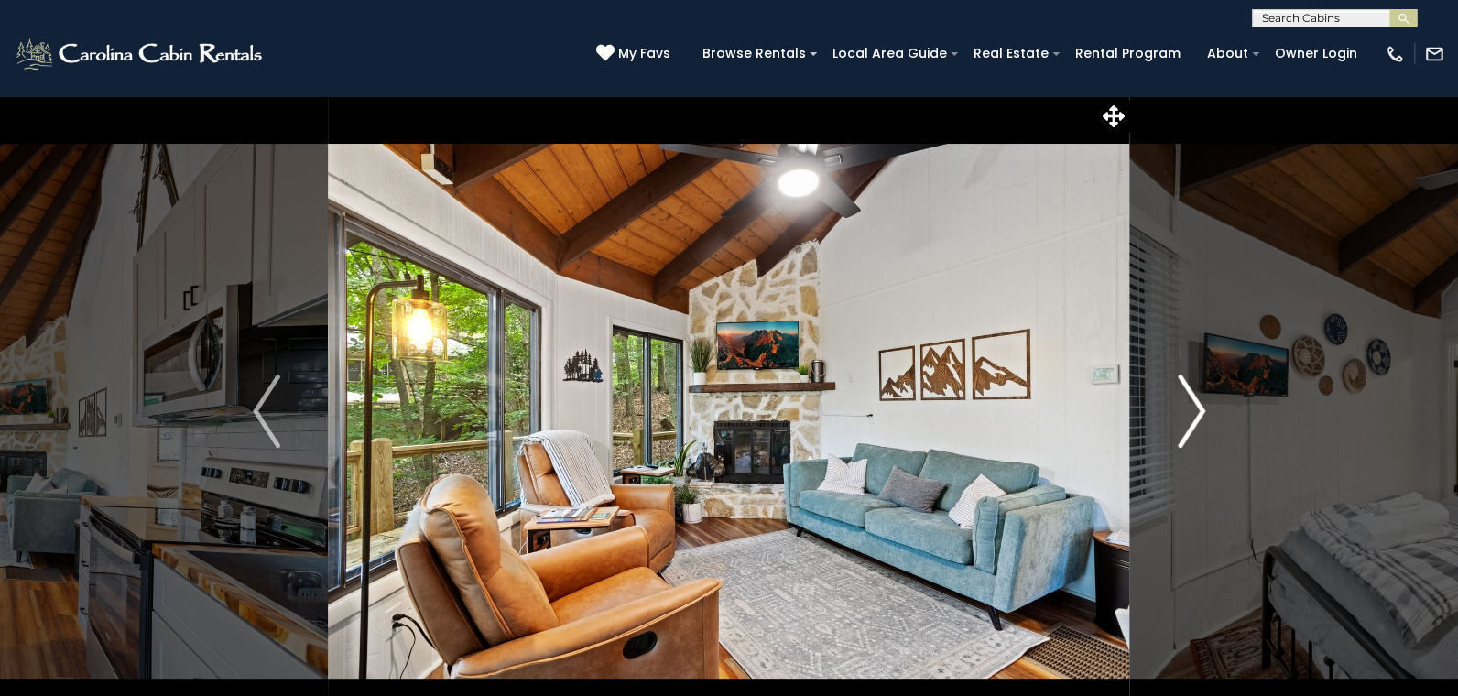
click at [1196, 411] on img "Next" at bounding box center [1190, 410] width 27 height 73
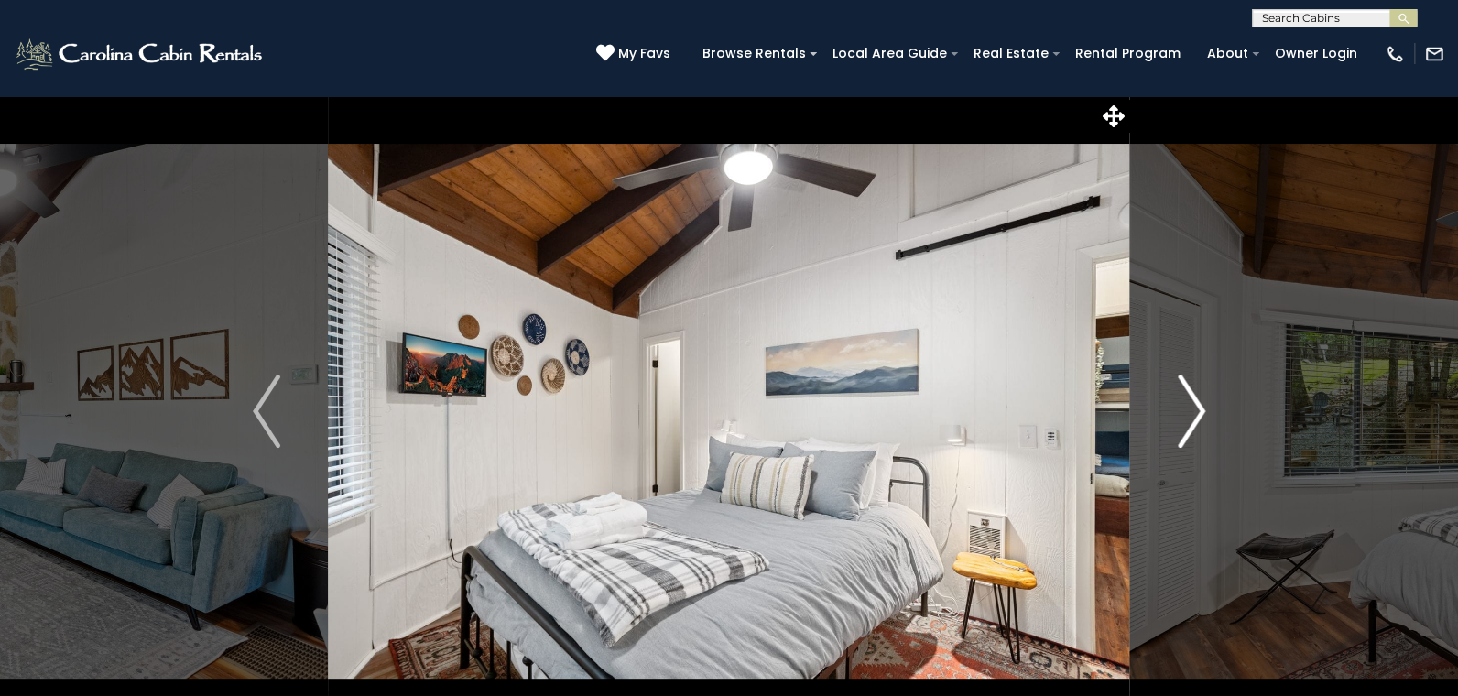
click at [1196, 411] on img "Next" at bounding box center [1190, 410] width 27 height 73
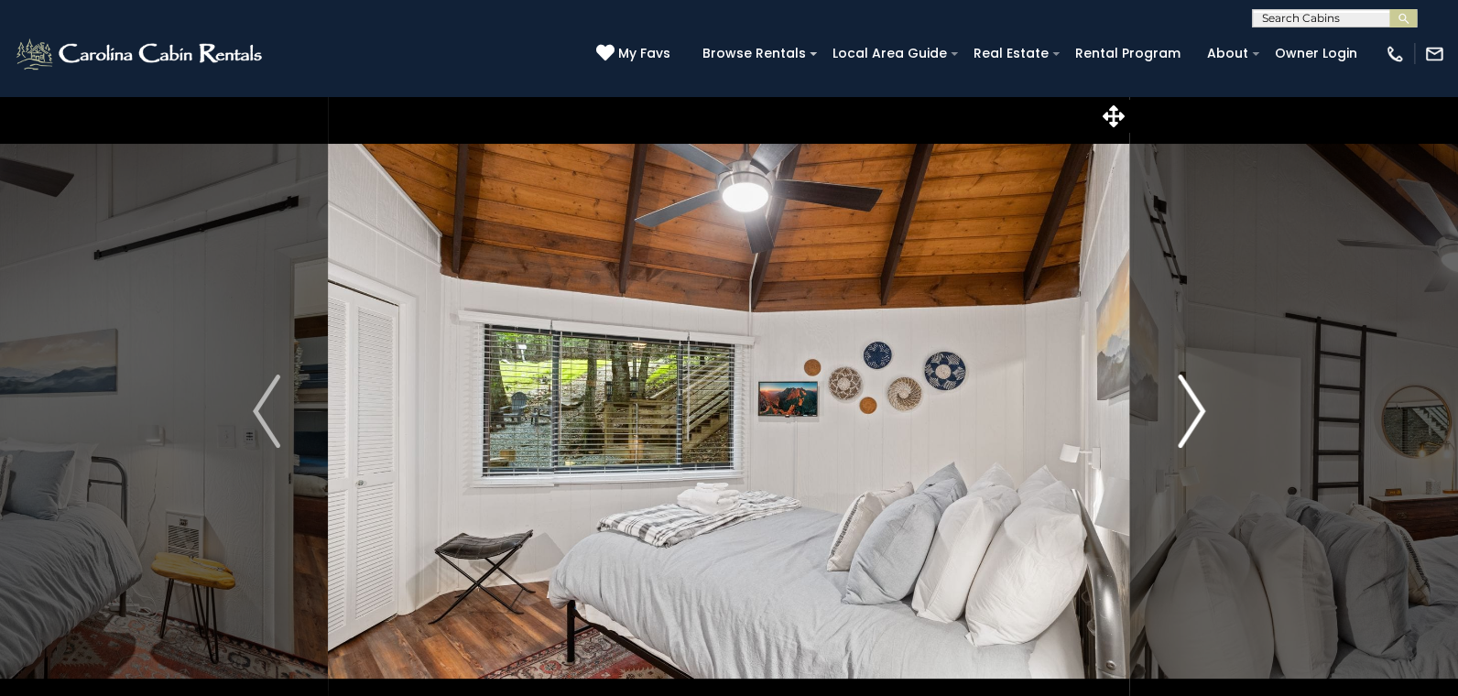
click at [1196, 411] on img "Next" at bounding box center [1190, 410] width 27 height 73
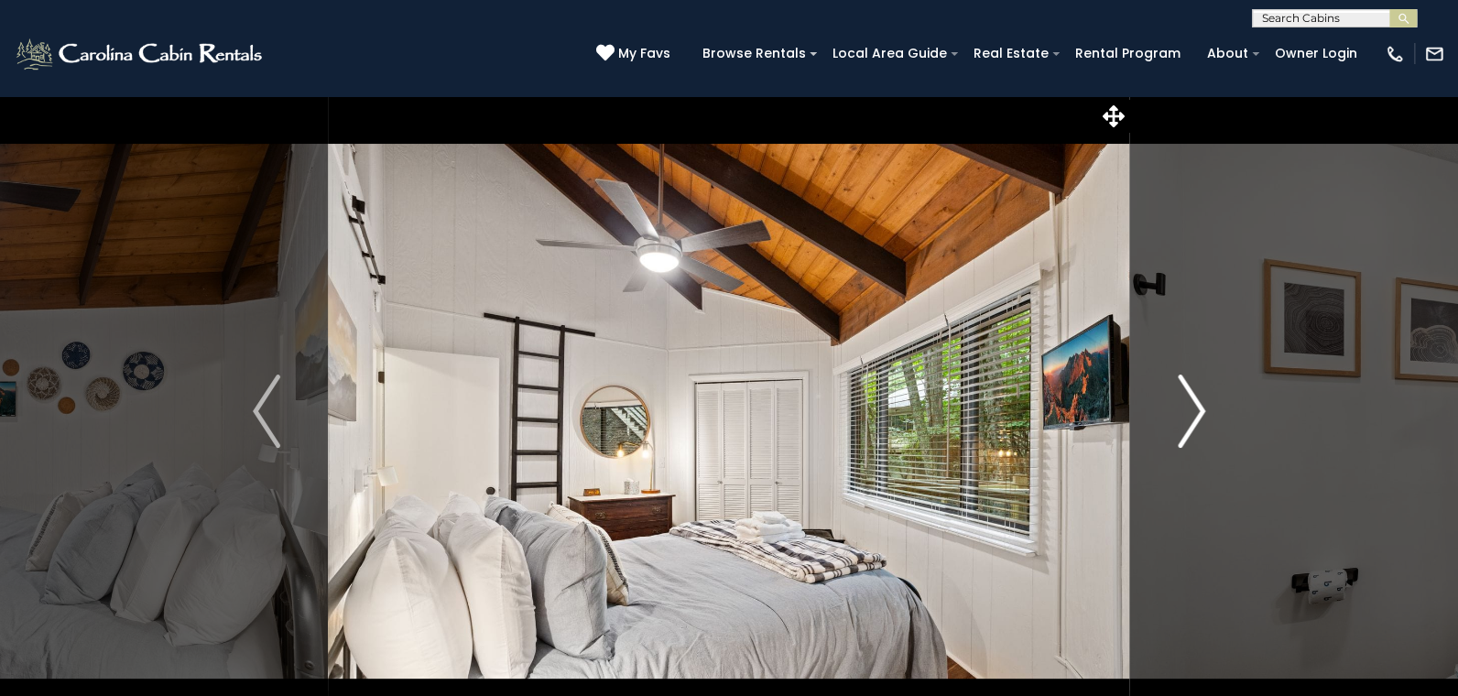
click at [1196, 411] on img "Next" at bounding box center [1190, 410] width 27 height 73
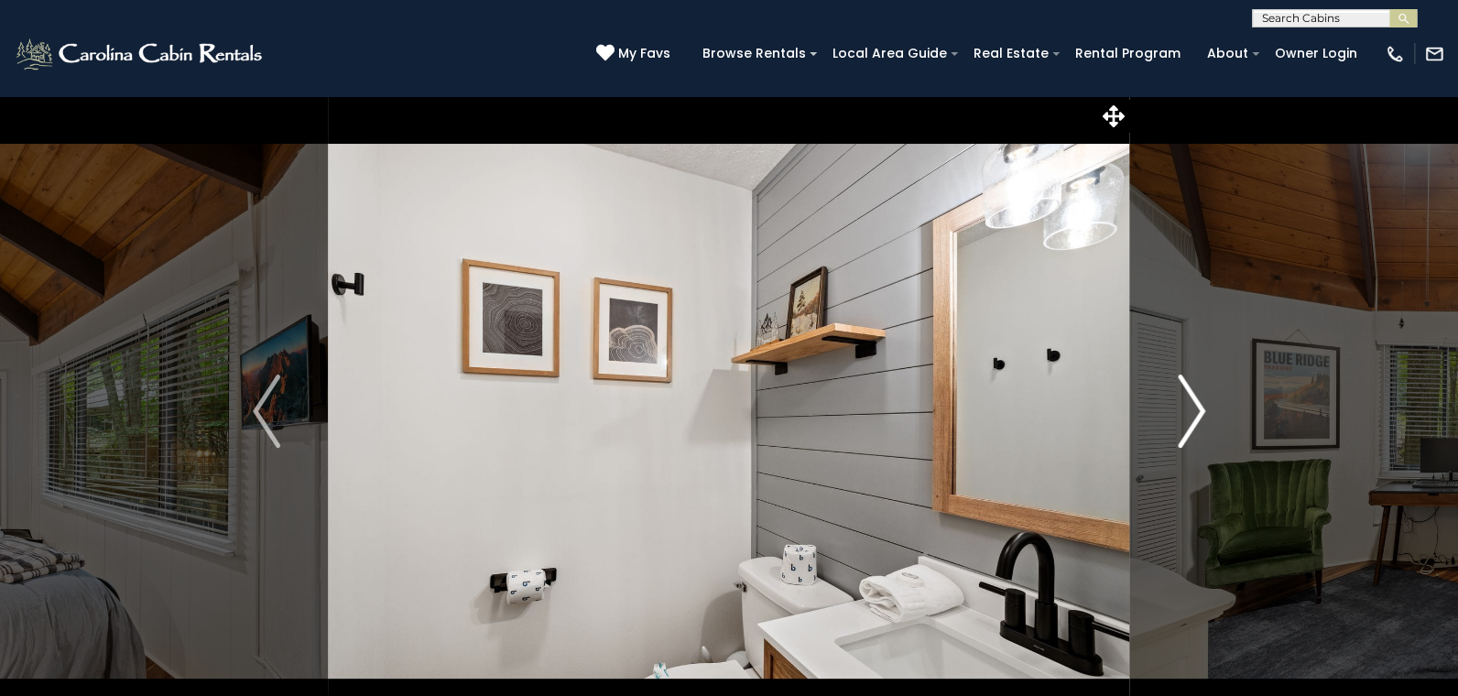
click at [1196, 411] on img "Next" at bounding box center [1190, 410] width 27 height 73
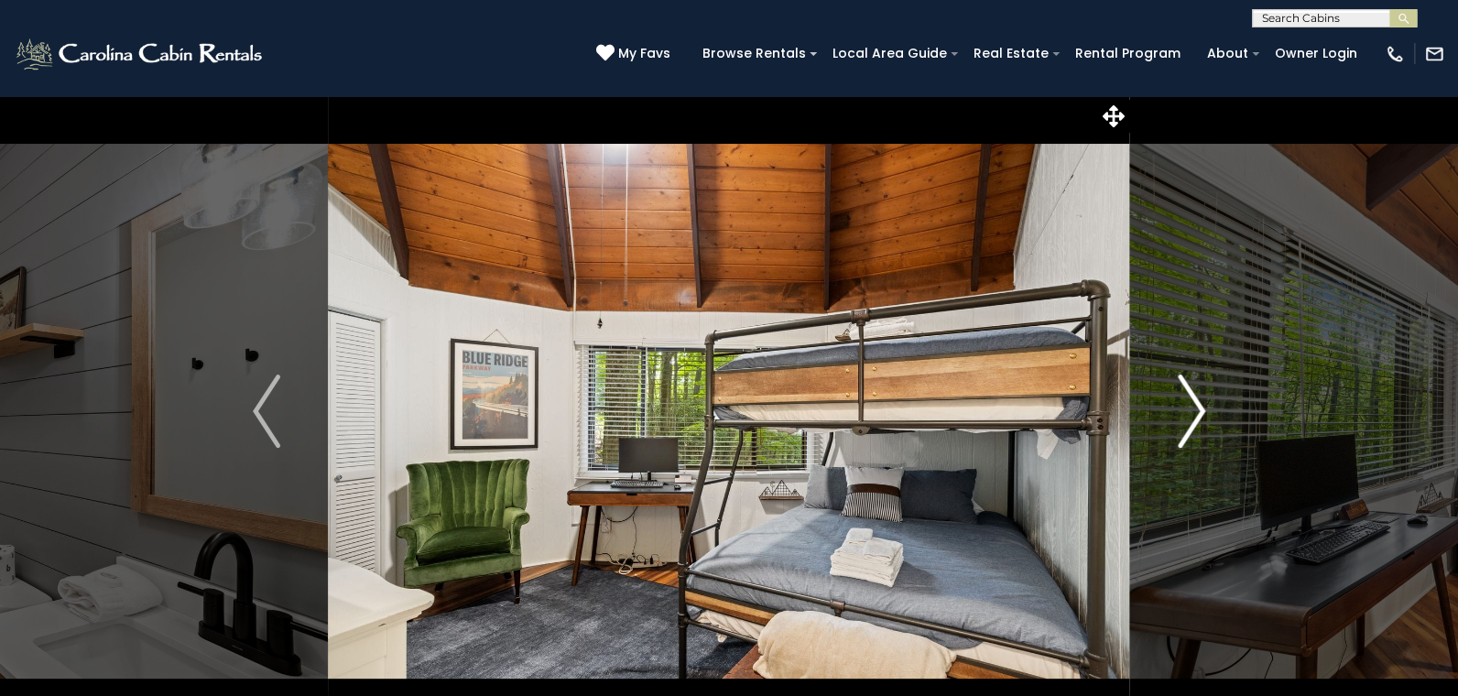
click at [1196, 411] on img "Next" at bounding box center [1190, 410] width 27 height 73
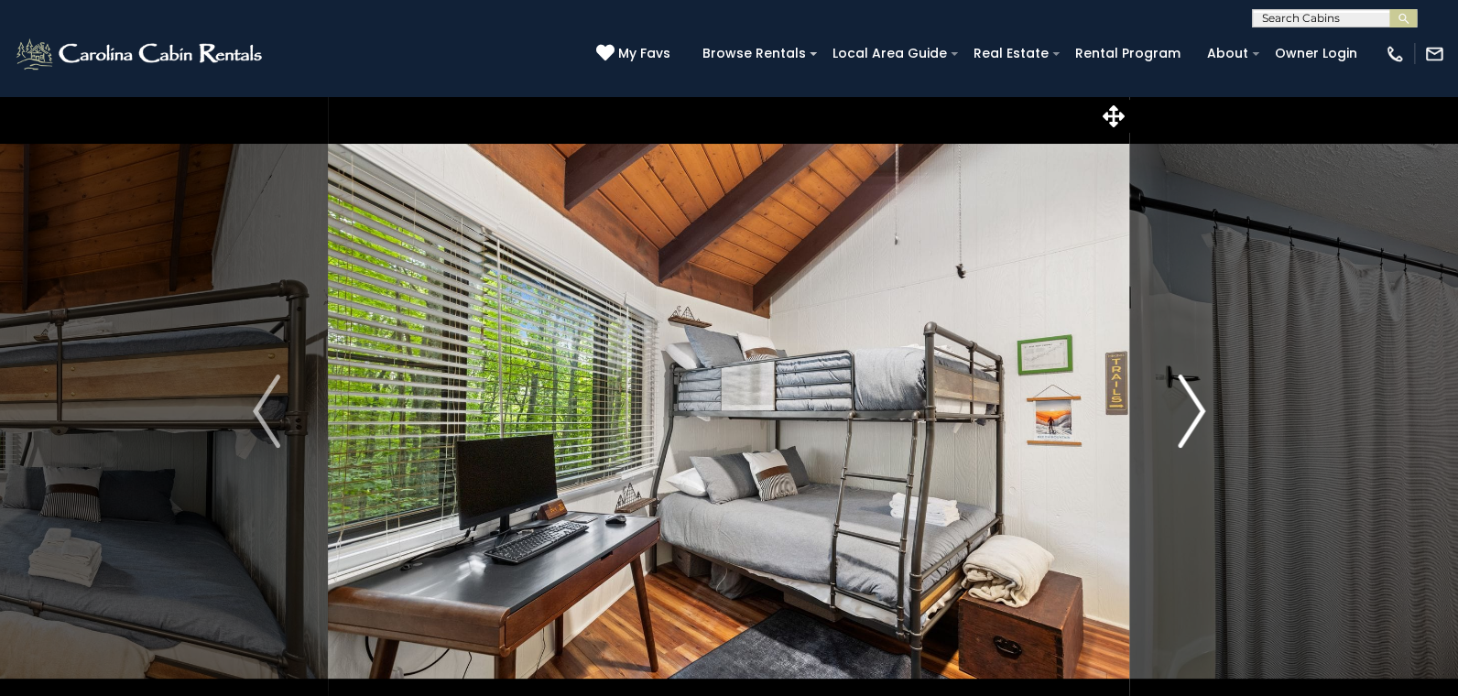
click at [1192, 410] on img "Next" at bounding box center [1190, 410] width 27 height 73
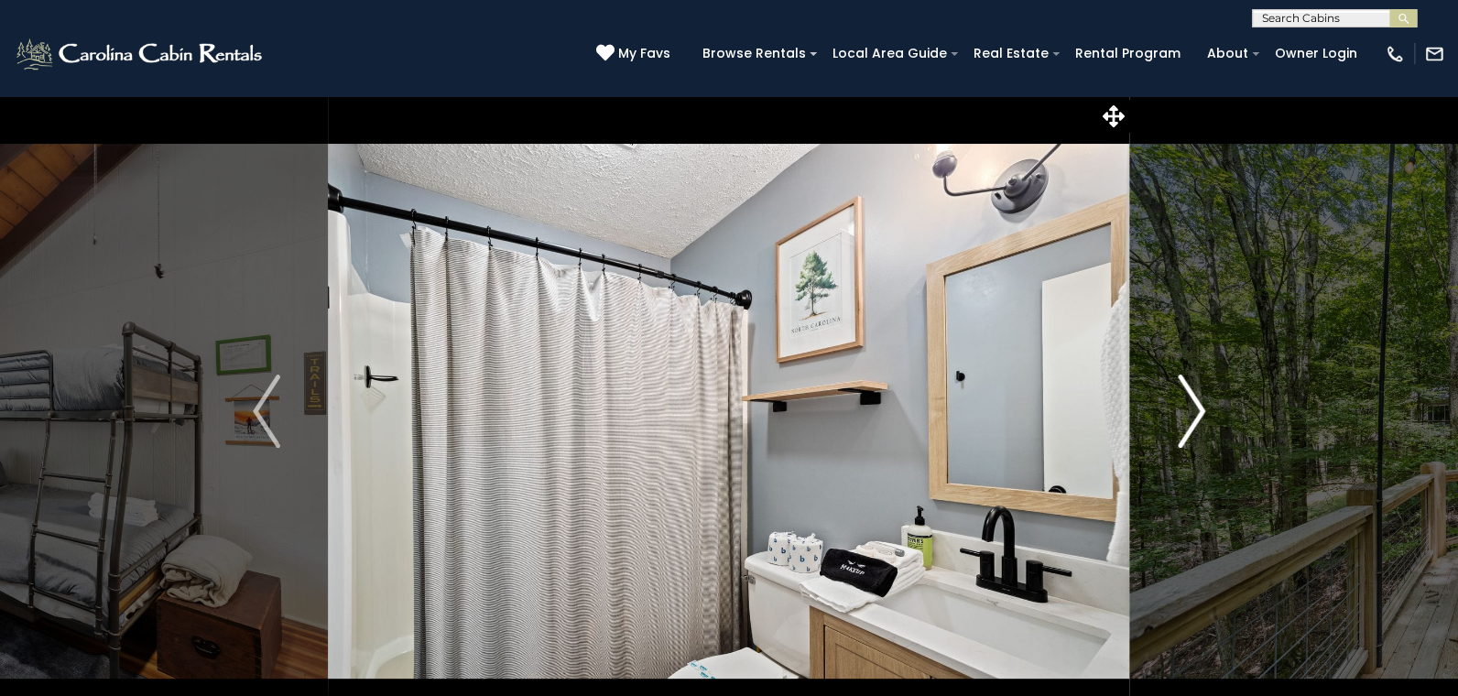
click at [1192, 410] on img "Next" at bounding box center [1190, 410] width 27 height 73
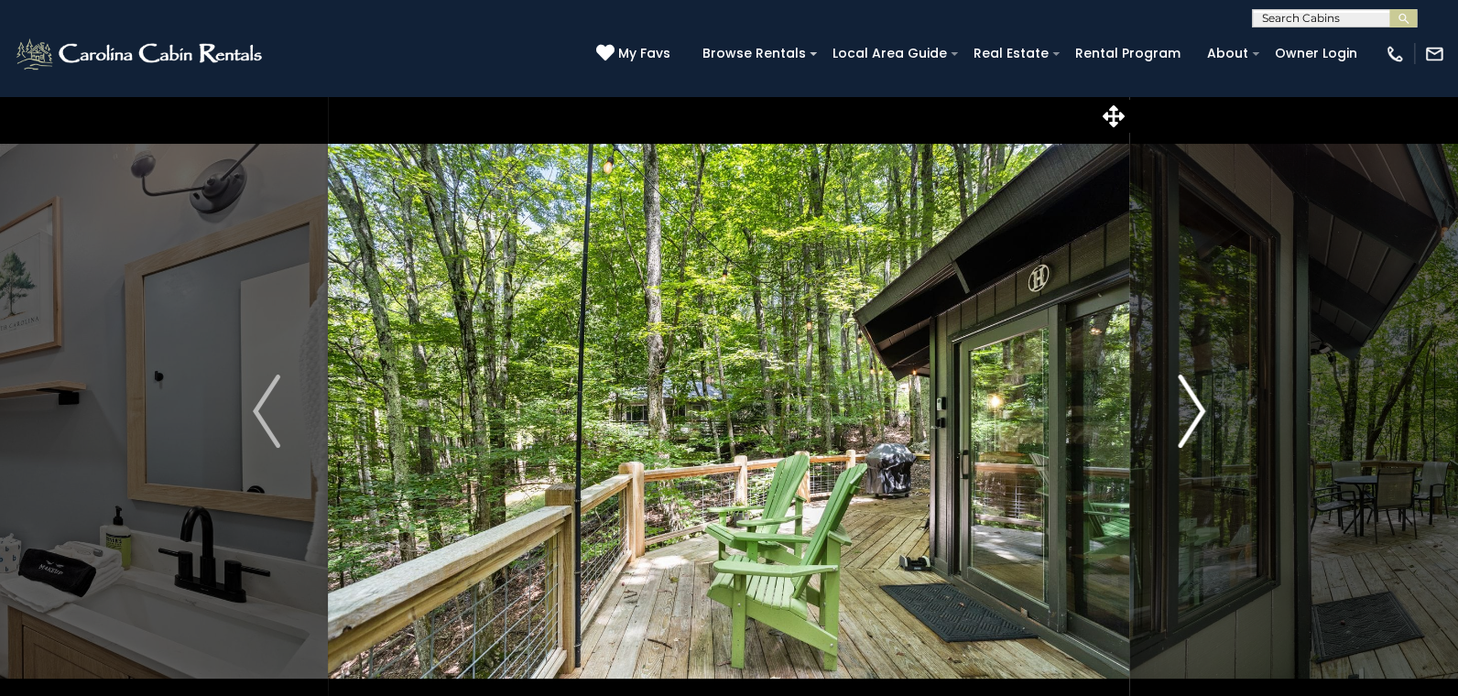
click at [1192, 410] on img "Next" at bounding box center [1190, 410] width 27 height 73
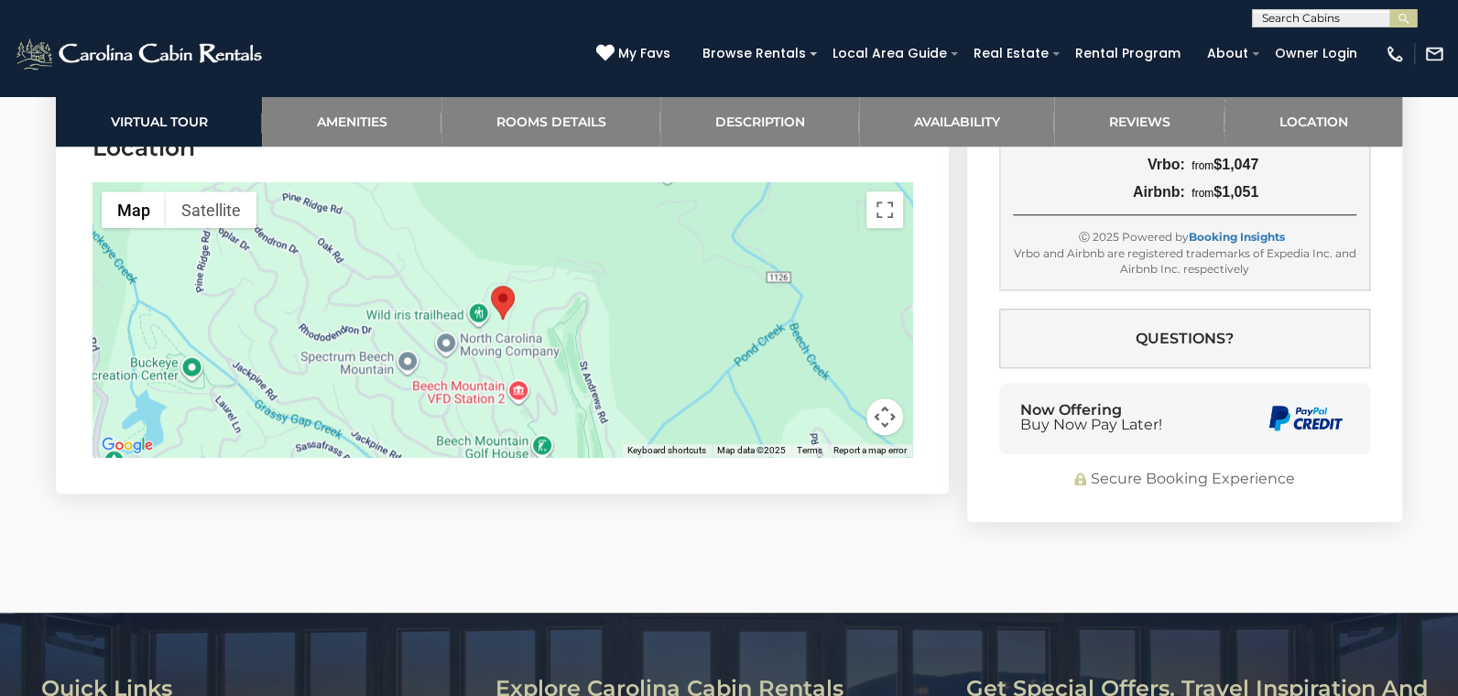
scroll to position [4303, 0]
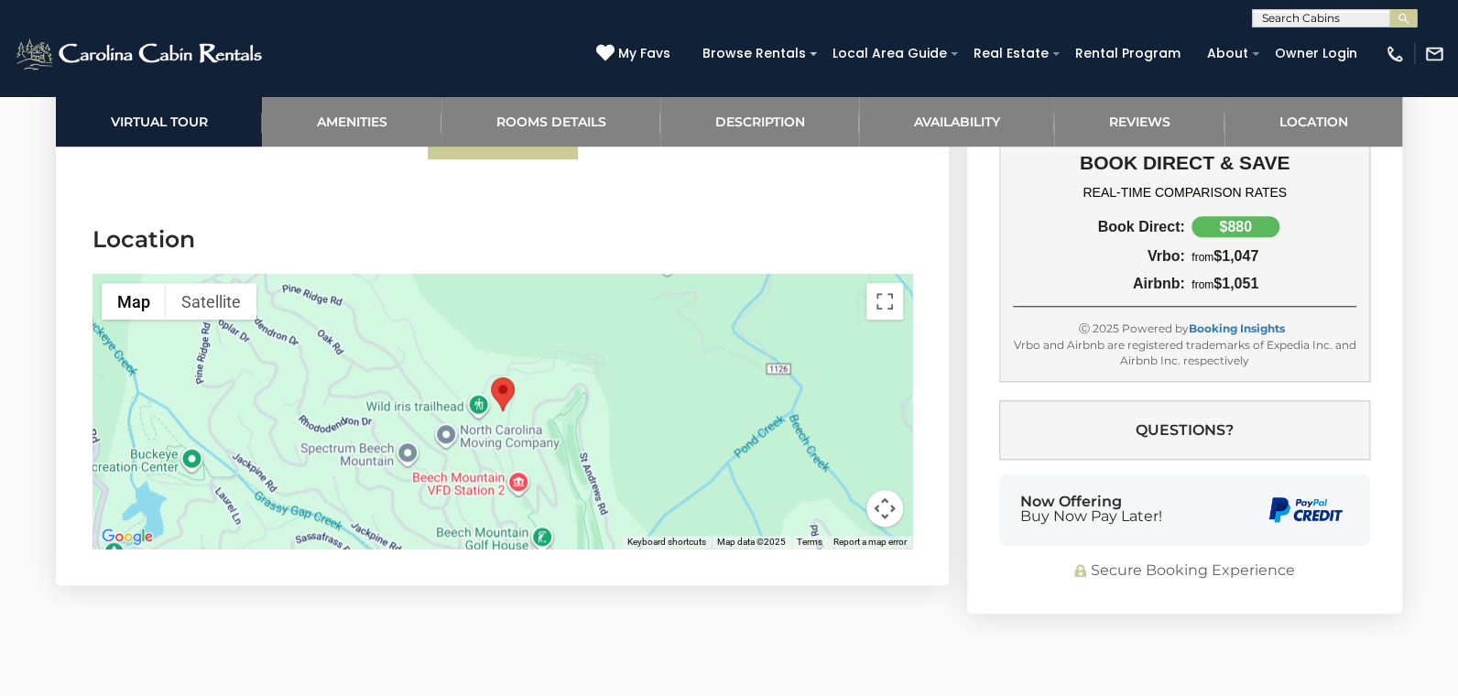
click at [558, 357] on div at bounding box center [501, 411] width 819 height 275
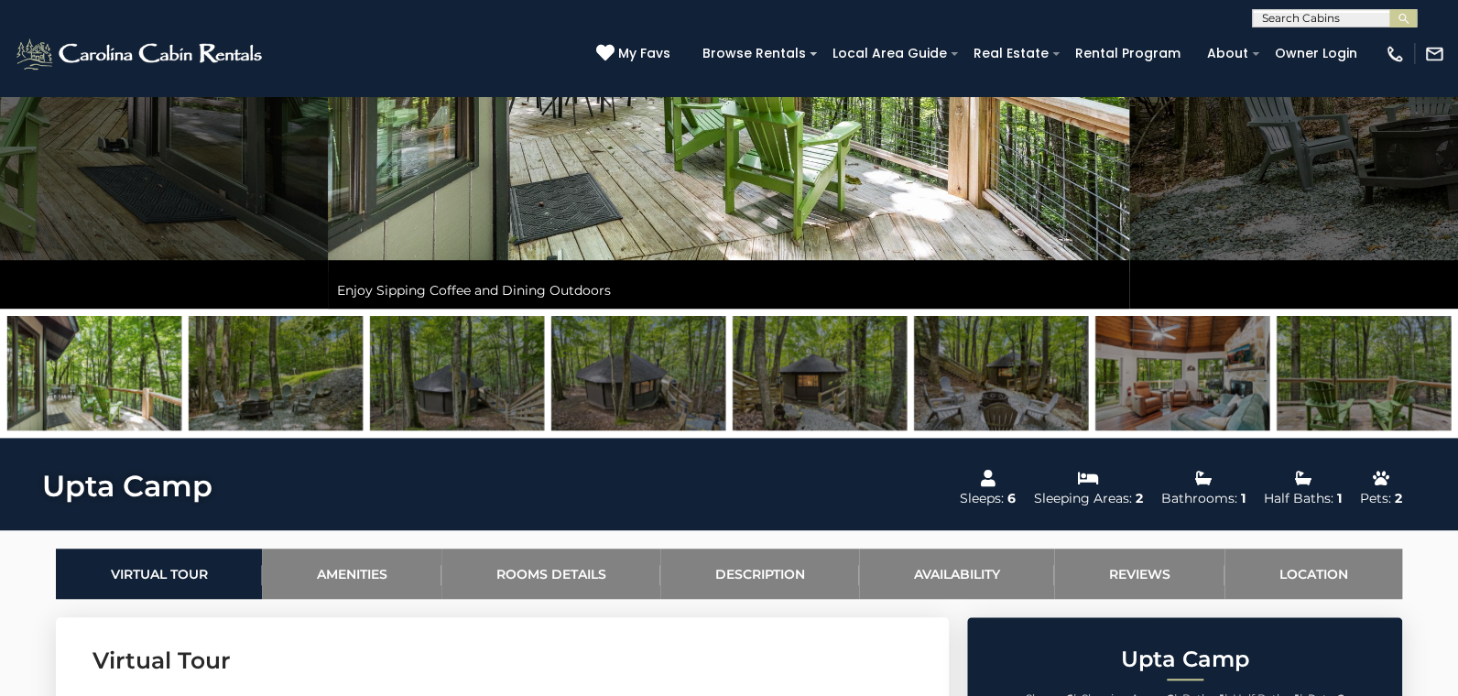
scroll to position [365, 0]
